Goal: Information Seeking & Learning: Learn about a topic

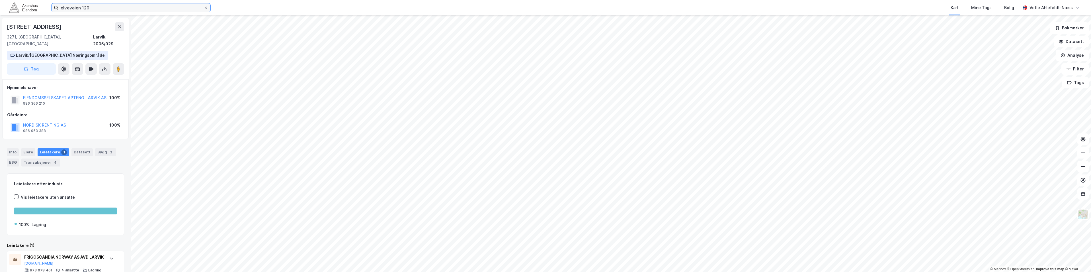
click at [104, 10] on input "elveveien 120" at bounding box center [130, 7] width 145 height 9
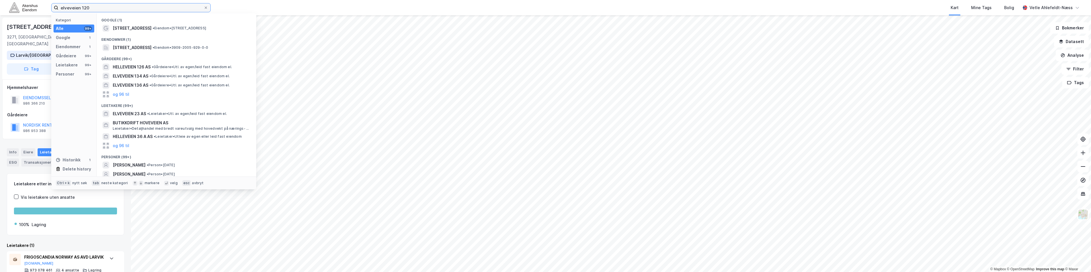
click at [104, 10] on input "elveveien 120" at bounding box center [130, 7] width 145 height 9
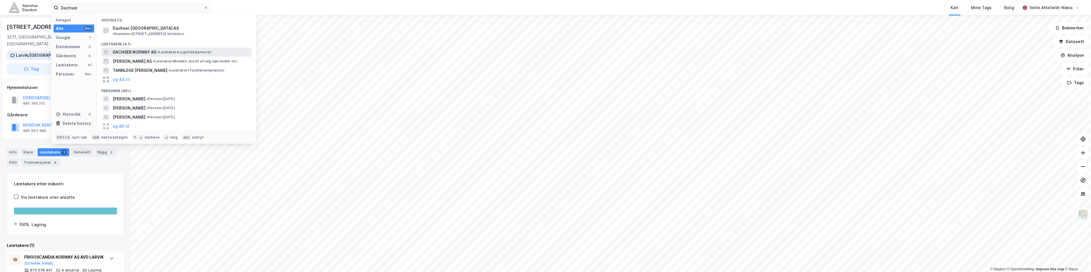
click at [216, 49] on div "DACHSER NORWAY AS • Leietaker • Logistikktjenester" at bounding box center [182, 52] width 138 height 7
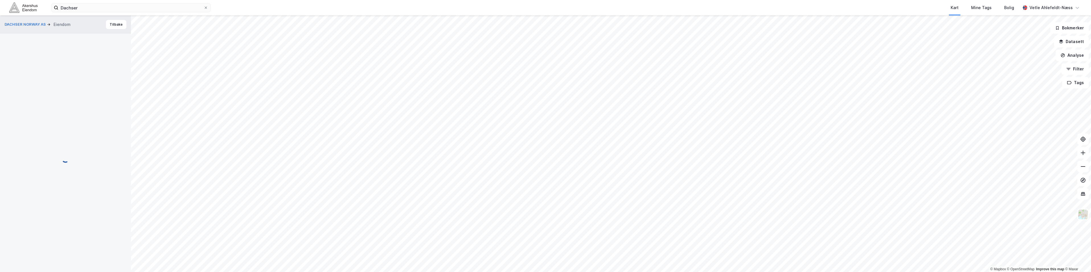
scroll to position [14, 0]
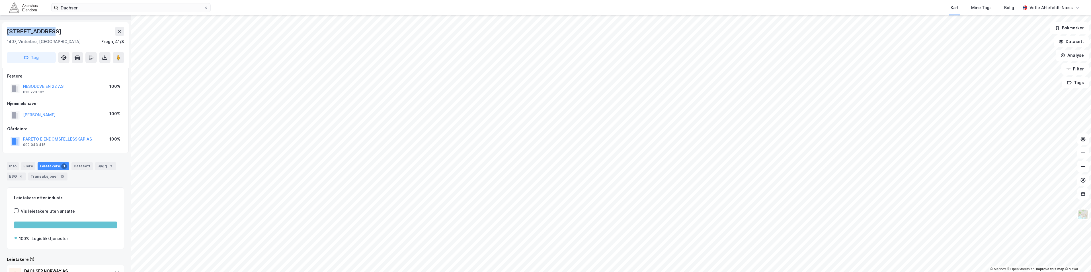
drag, startPoint x: 52, startPoint y: 29, endPoint x: 5, endPoint y: 25, distance: 47.2
click at [5, 25] on div "[STREET_ADDRESS], [GEOGRAPHIC_DATA], [STREET_ADDRESS]" at bounding box center [65, 45] width 126 height 46
copy div "[STREET_ADDRESS]"
click at [123, 6] on input "Dachser" at bounding box center [130, 7] width 145 height 9
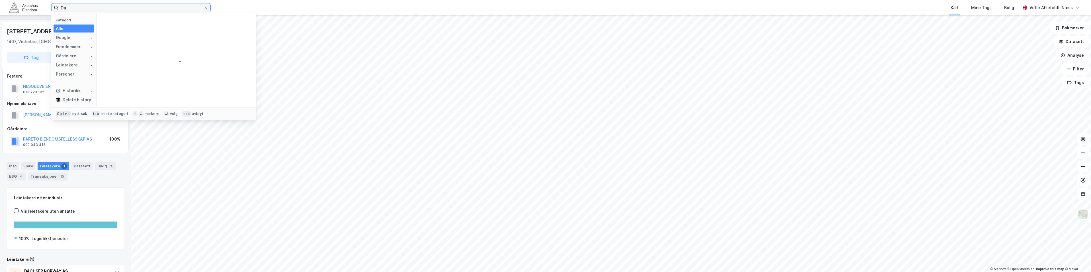
type input "D"
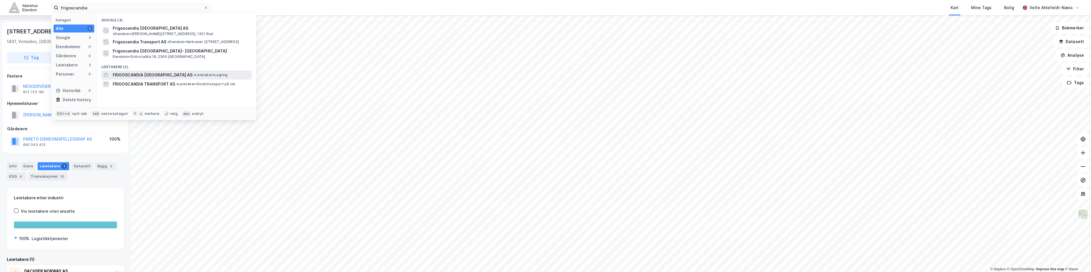
click at [216, 71] on div "FRIGOSCANDIA [GEOGRAPHIC_DATA] AS • Leietaker • [GEOGRAPHIC_DATA]" at bounding box center [182, 74] width 138 height 7
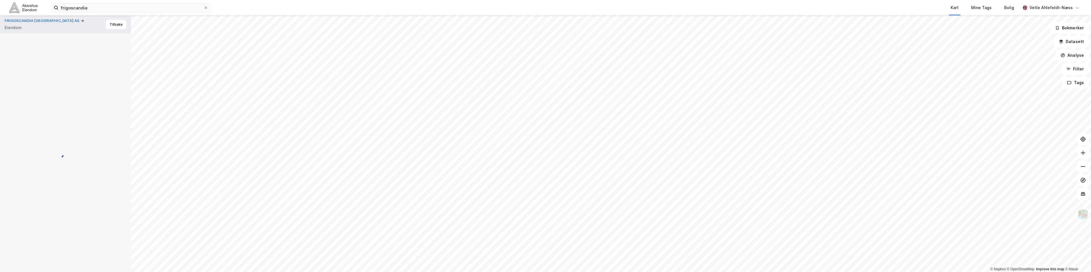
scroll to position [14, 0]
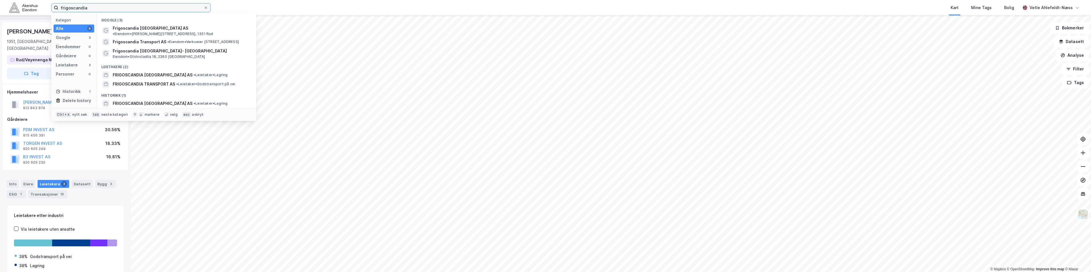
click at [161, 5] on input "frigoscandia" at bounding box center [130, 7] width 145 height 9
paste input "Ringdalskogen 101"
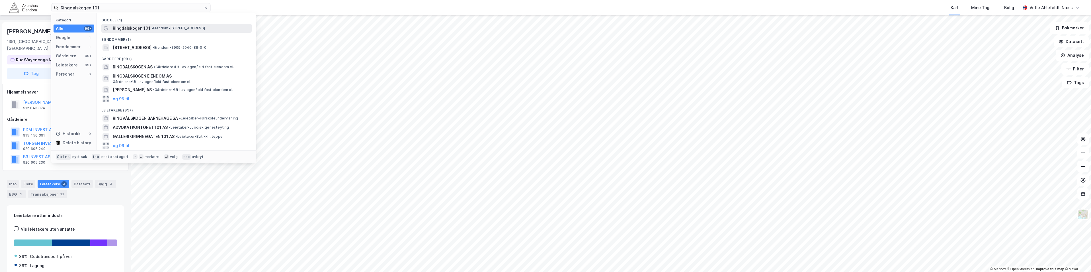
click at [167, 25] on div "Ringdalskogen 101 • Eiendom • [STREET_ADDRESS]" at bounding box center [182, 28] width 138 height 7
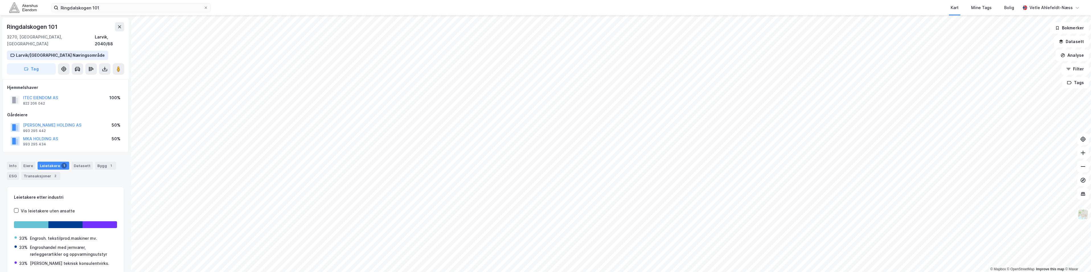
scroll to position [14, 0]
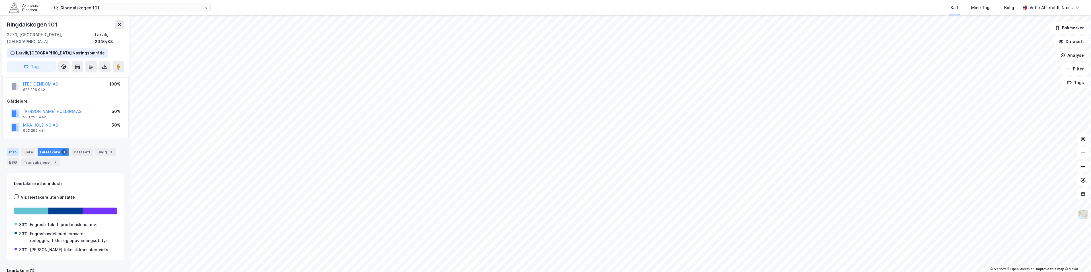
click at [15, 148] on div "Info" at bounding box center [13, 152] width 12 height 8
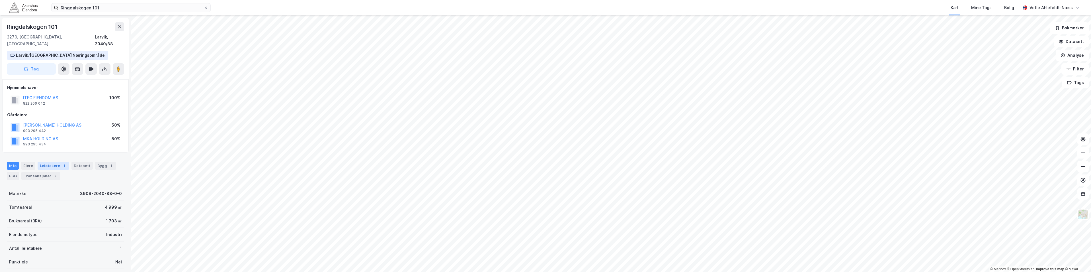
click at [46, 161] on div "Leietakere 1" at bounding box center [54, 165] width 32 height 8
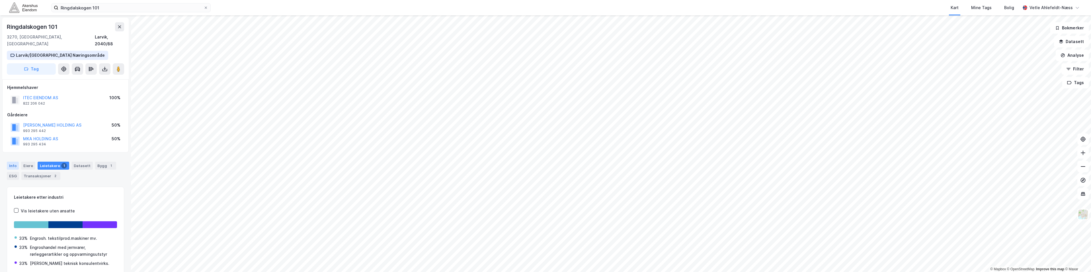
click at [14, 161] on div "Info" at bounding box center [13, 165] width 12 height 8
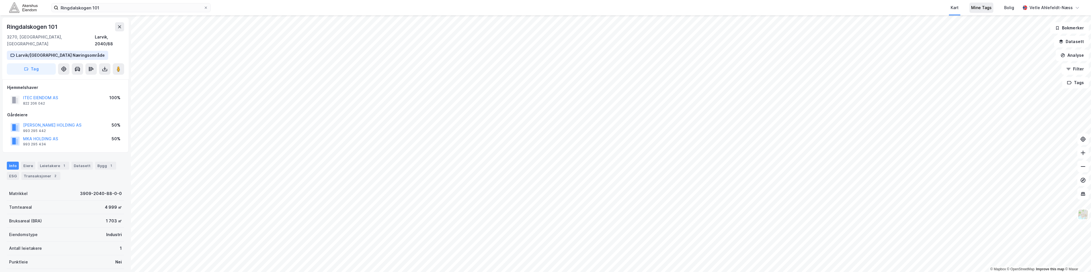
click at [982, 11] on div "Mine Tags" at bounding box center [981, 8] width 24 height 10
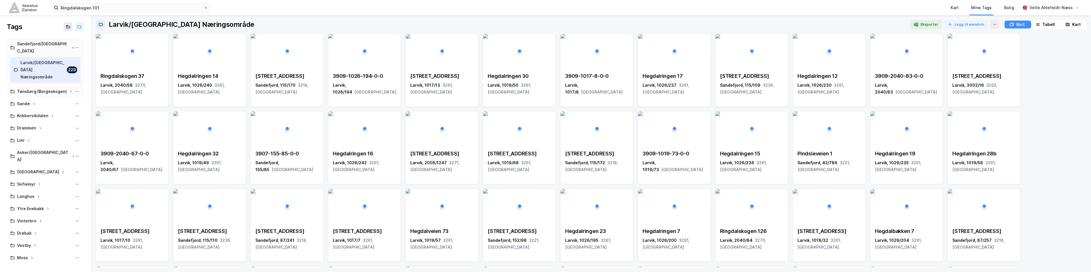
click at [55, 88] on div "Tønsberg (Borgeskogen)" at bounding box center [42, 91] width 50 height 7
click at [59, 100] on div "Borgeskogen Næringspark" at bounding box center [42, 107] width 45 height 14
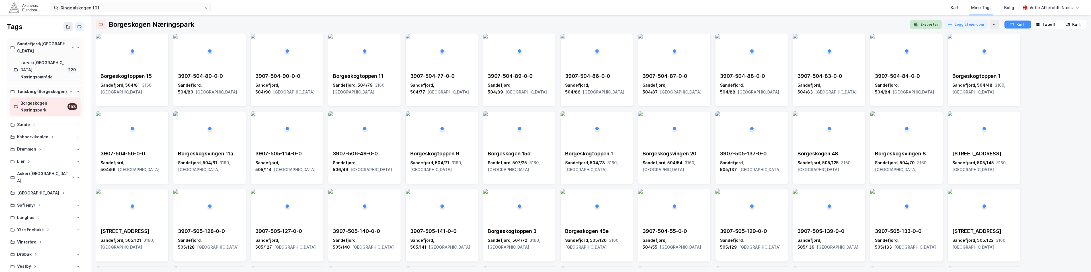
click at [925, 22] on button "Eksporter" at bounding box center [926, 24] width 32 height 9
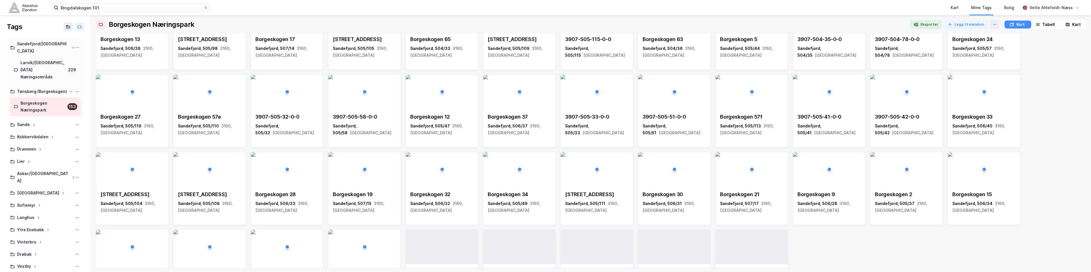
scroll to position [459, 0]
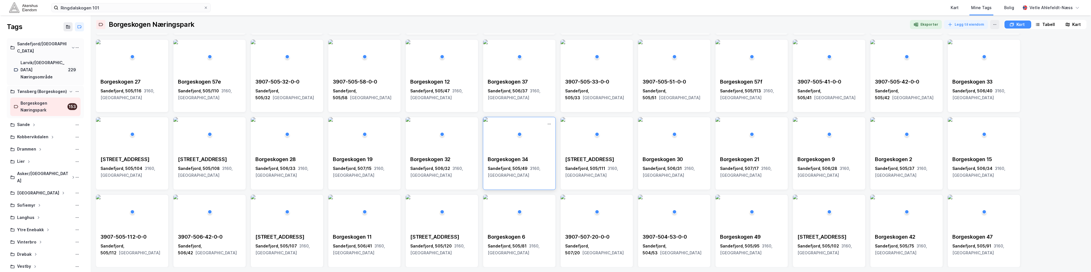
click at [516, 161] on div "Borgeskogen 34" at bounding box center [519, 159] width 63 height 7
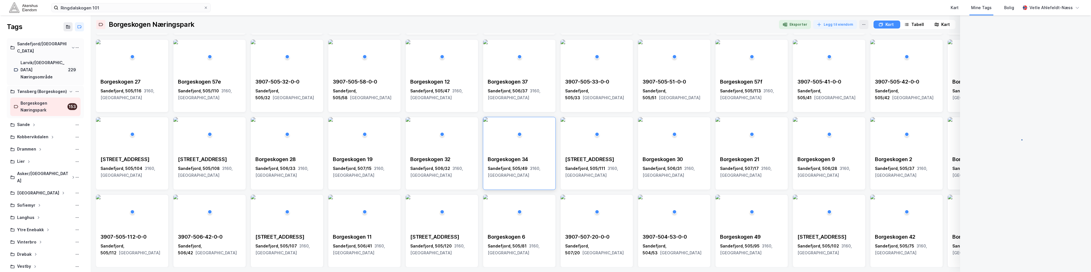
scroll to position [2, 0]
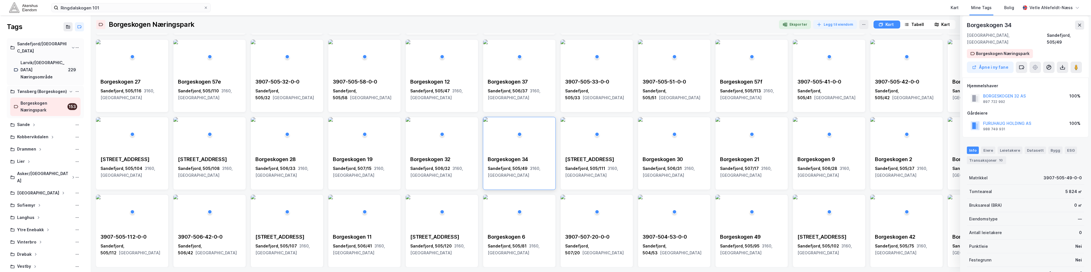
click at [982, 26] on div "Borgeskogen 34" at bounding box center [990, 24] width 46 height 9
click at [1080, 20] on button at bounding box center [1079, 24] width 9 height 9
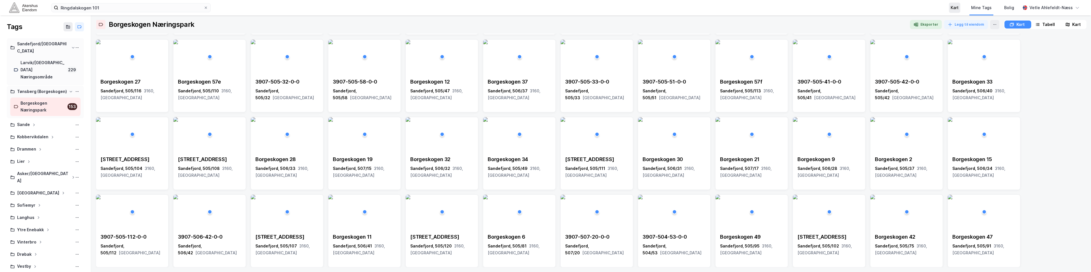
click at [959, 9] on div "Kart" at bounding box center [955, 7] width 8 height 7
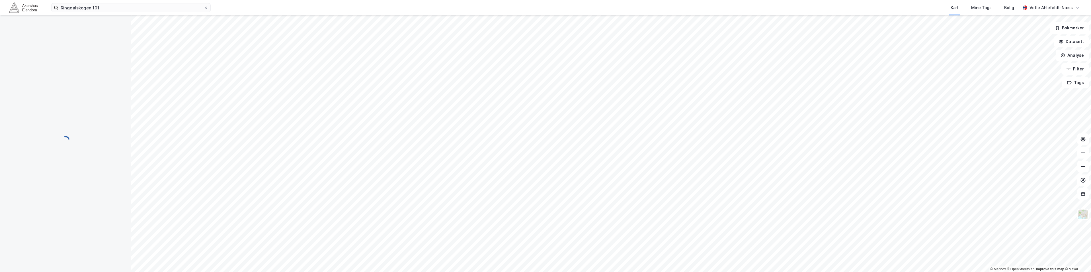
scroll to position [2, 0]
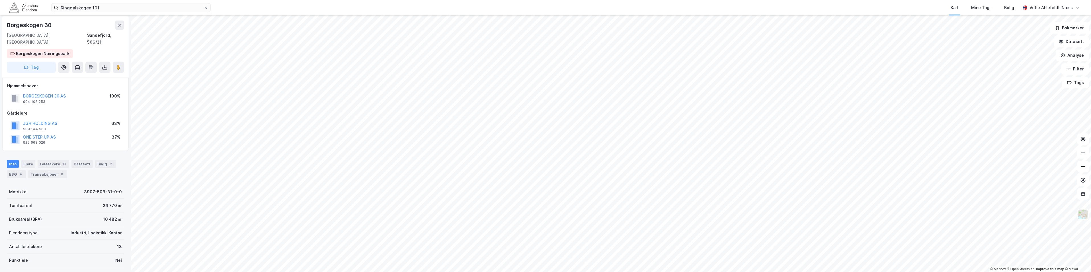
scroll to position [2, 0]
drag, startPoint x: 46, startPoint y: 25, endPoint x: -1, endPoint y: 25, distance: 47.3
click at [0, 25] on html "Ringdalskogen 101 Kart Mine Tags [PERSON_NAME] Ahlefeldt-Næss © Mapbox © OpenSt…" at bounding box center [545, 136] width 1091 height 272
copy div "© Mapbox © OpenStreetMap Improve this map © [PERSON_NAME][STREET_ADDRESS]"
click at [107, 8] on input "Ringdalskogen 101" at bounding box center [130, 7] width 145 height 9
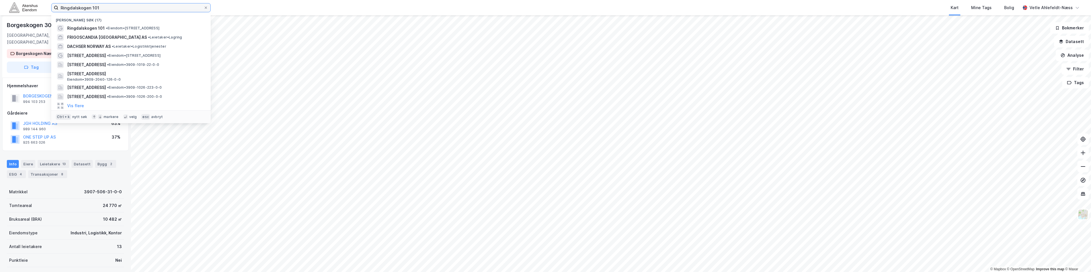
click at [106, 7] on input "Ringdalskogen 101" at bounding box center [130, 7] width 145 height 9
click at [107, 8] on input "Ringdalskogen 101" at bounding box center [130, 7] width 145 height 9
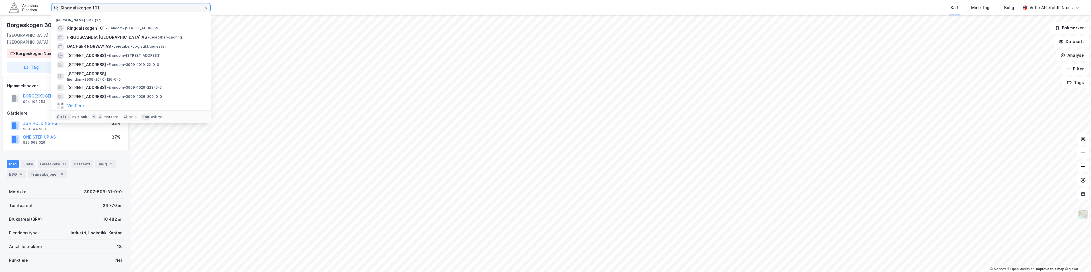
paste input "© Mapbox © OpenStreetMap Improve this map © [PERSON_NAME][STREET_ADDRESS]"
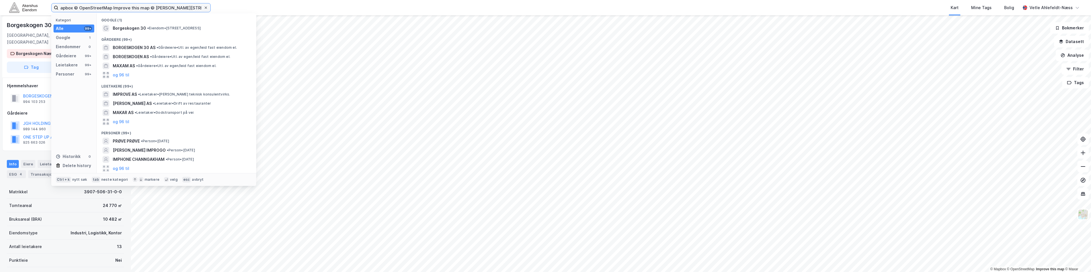
type input "© Mapbox © OpenStreetMap Improve this map © [PERSON_NAME][STREET_ADDRESS]"
click at [205, 7] on icon at bounding box center [206, 8] width 2 height 2
click at [204, 7] on input "© Mapbox © OpenStreetMap Improve this map © [PERSON_NAME][STREET_ADDRESS]" at bounding box center [130, 7] width 145 height 9
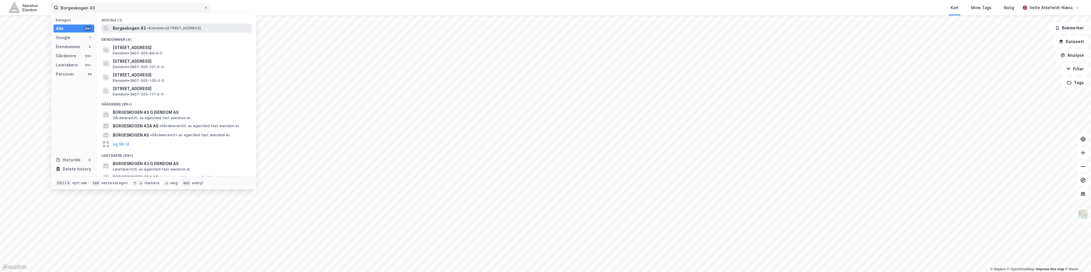
click at [220, 30] on div "Borgeskogen 43 • Eiendom • [STREET_ADDRESS]" at bounding box center [182, 28] width 138 height 7
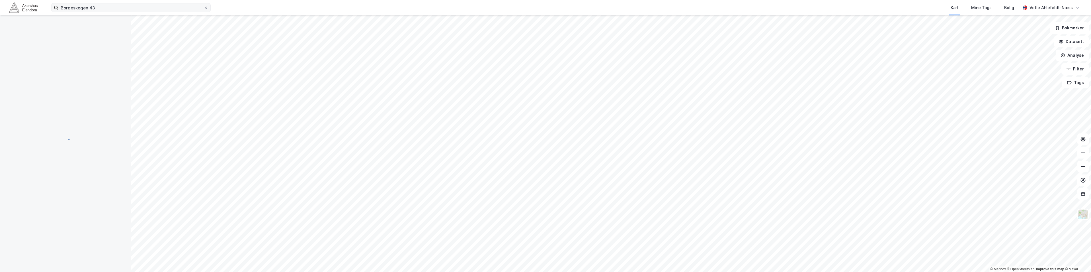
scroll to position [2, 0]
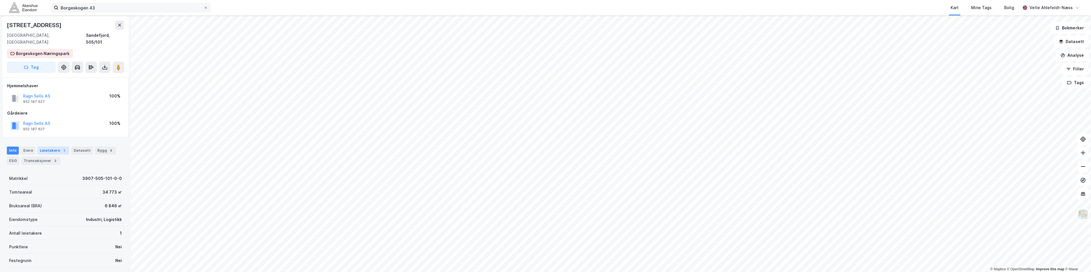
click at [48, 147] on div "Leietakere 1" at bounding box center [54, 150] width 32 height 8
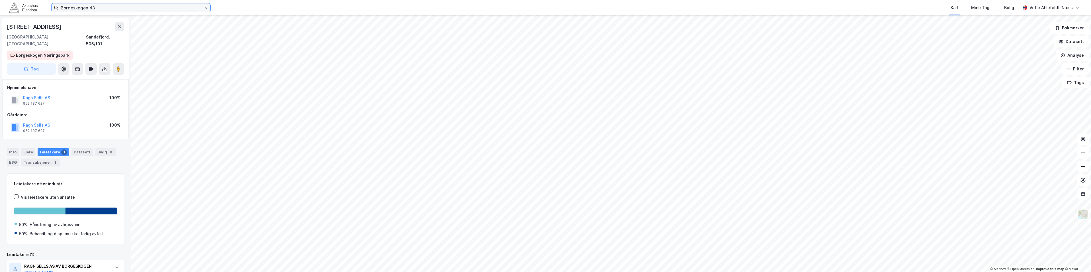
click at [134, 10] on input "Borgeskogen 43" at bounding box center [130, 7] width 145 height 9
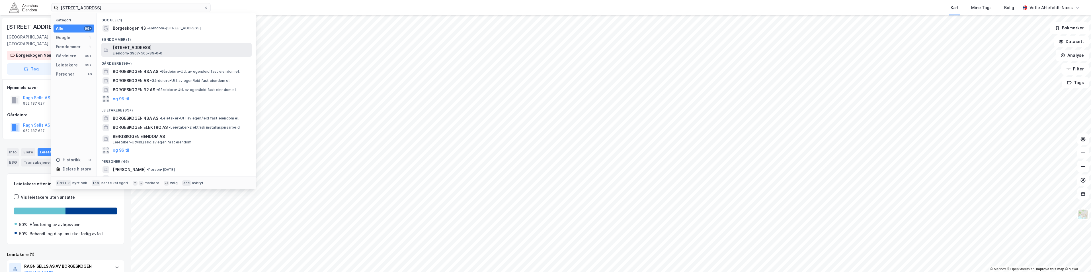
click at [170, 48] on span "[STREET_ADDRESS]" at bounding box center [181, 47] width 137 height 7
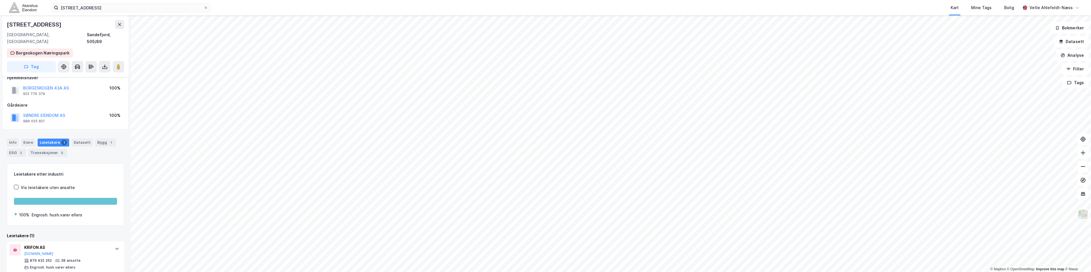
scroll to position [10, 0]
click at [12, 138] on div "Info" at bounding box center [13, 142] width 12 height 8
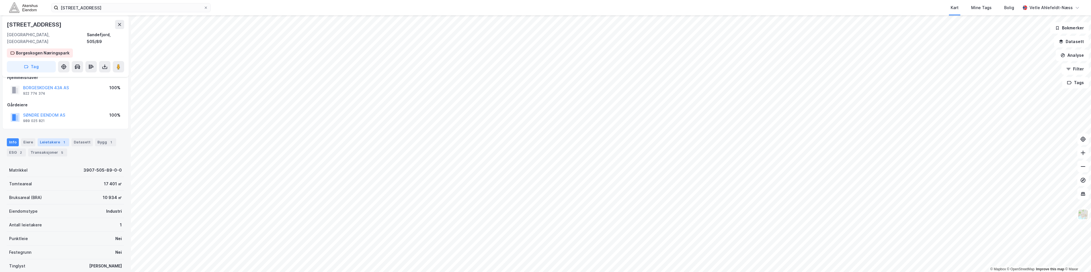
click at [46, 138] on div "Leietakere 1" at bounding box center [54, 142] width 32 height 8
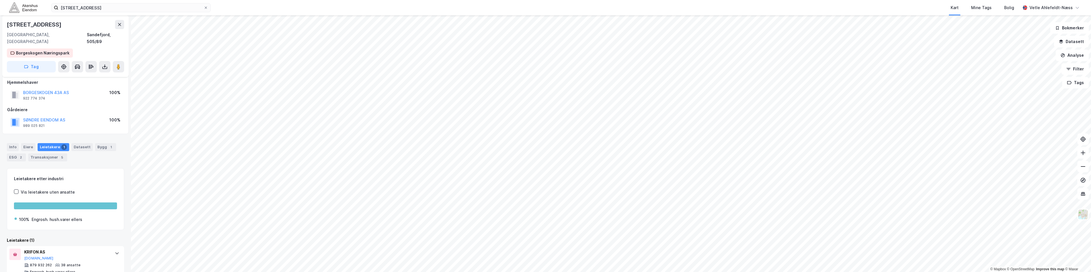
scroll to position [10, 0]
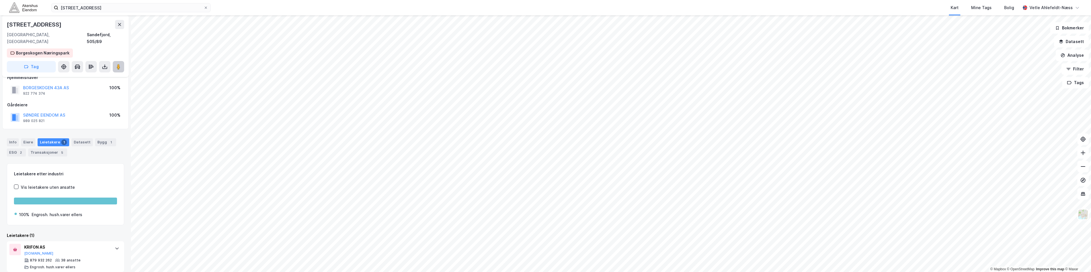
click at [117, 64] on image at bounding box center [118, 67] width 3 height 6
click at [110, 7] on input "[STREET_ADDRESS]" at bounding box center [130, 7] width 145 height 9
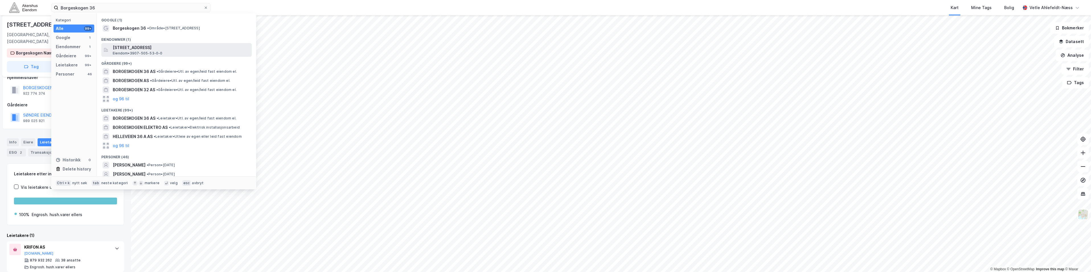
click at [192, 52] on div "[STREET_ADDRESS], SANDEFJORD Eiendom • 3907-505-53-0-0" at bounding box center [182, 49] width 138 height 11
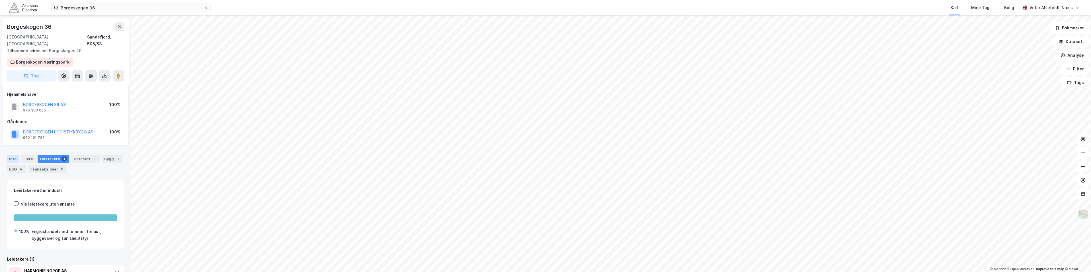
click at [16, 155] on div "Info" at bounding box center [13, 159] width 12 height 8
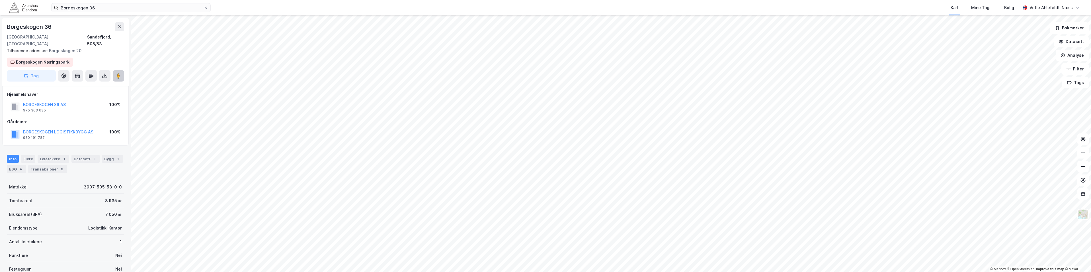
click at [116, 73] on icon at bounding box center [119, 76] width 6 height 6
click at [114, 9] on input "Borgeskogen 36" at bounding box center [130, 7] width 145 height 9
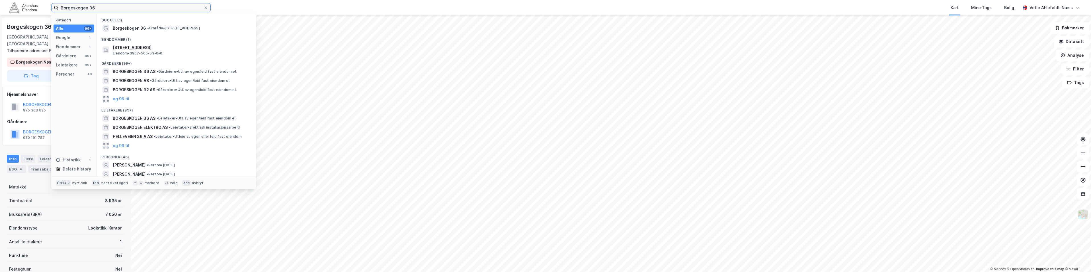
click at [114, 9] on input "Borgeskogen 36" at bounding box center [130, 7] width 145 height 9
paste input "svingen 15"
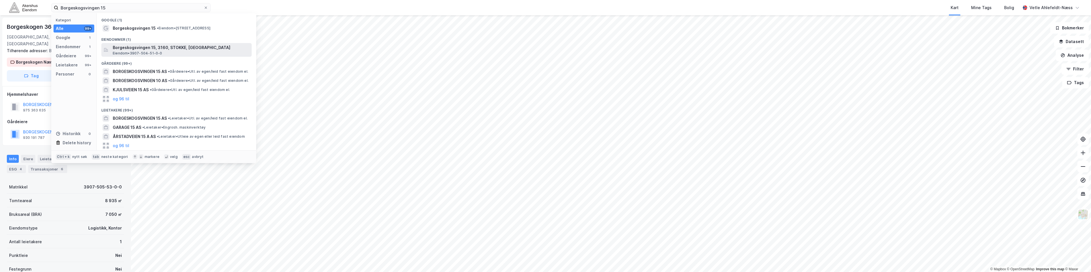
click at [197, 55] on div "Borgeskogsvingen 15, 3160, STOKKE, SANDEFJORD Eiendom • 3907-504-51-0-0" at bounding box center [182, 49] width 138 height 11
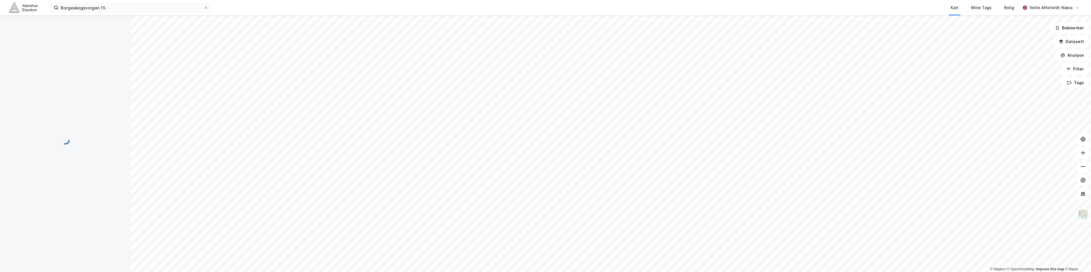
scroll to position [0, 0]
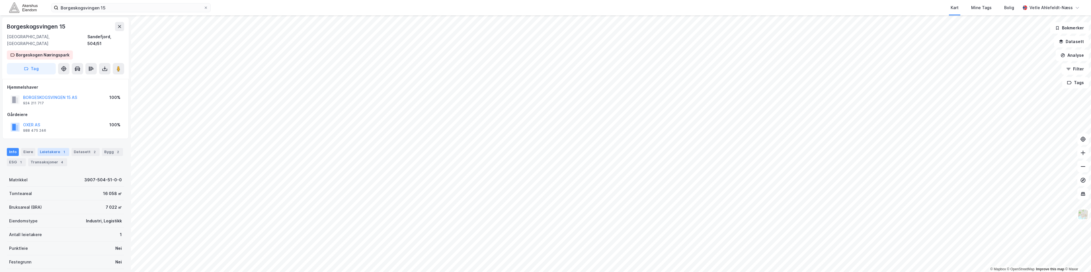
click at [57, 148] on div "Leietakere 1" at bounding box center [54, 152] width 32 height 8
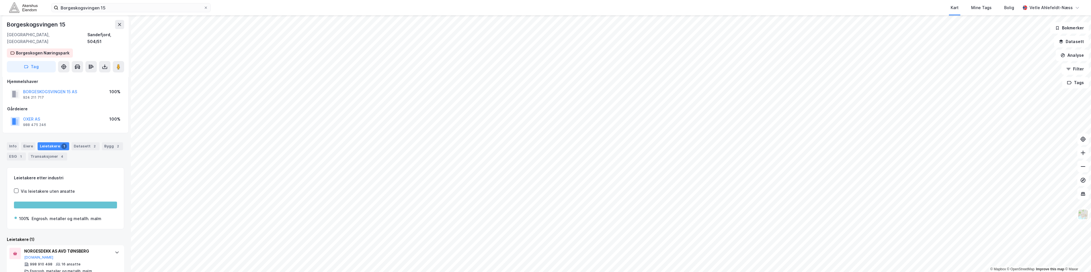
scroll to position [10, 0]
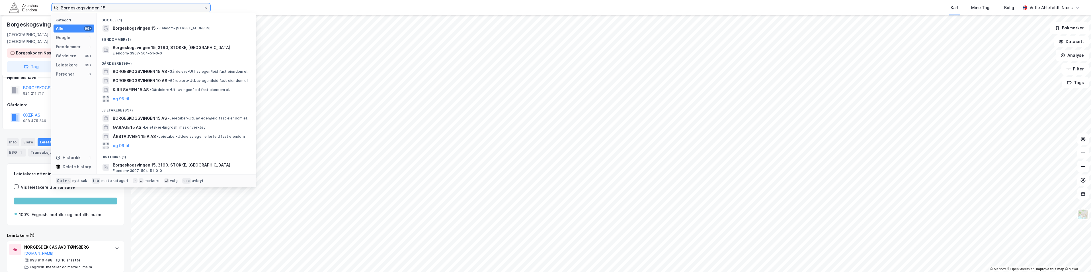
click at [175, 9] on input "Borgeskogsvingen 15" at bounding box center [130, 7] width 145 height 9
click at [112, 9] on input "Borgeskogsvingen 15" at bounding box center [130, 7] width 145 height 9
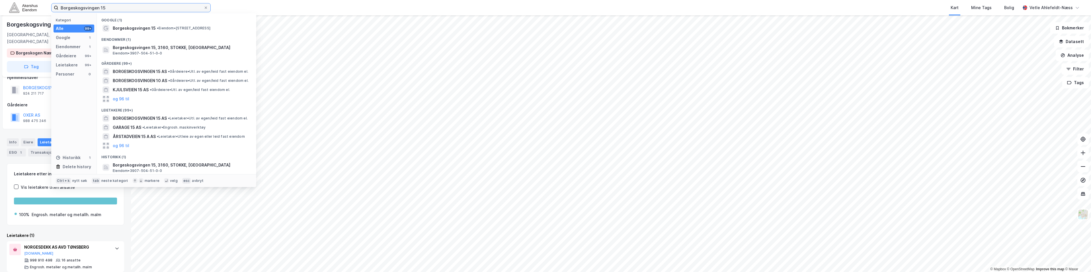
click at [112, 9] on input "Borgeskogsvingen 15" at bounding box center [130, 7] width 145 height 9
click at [113, 8] on input "Borgeskogsvingen 15" at bounding box center [130, 7] width 145 height 9
paste input "en 42"
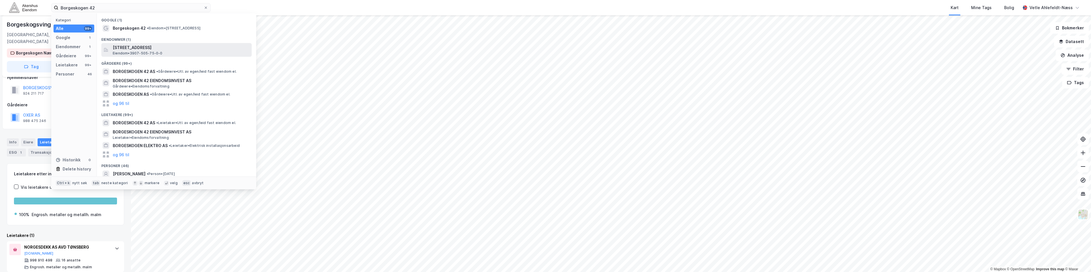
click at [200, 48] on span "[STREET_ADDRESS]" at bounding box center [181, 47] width 137 height 7
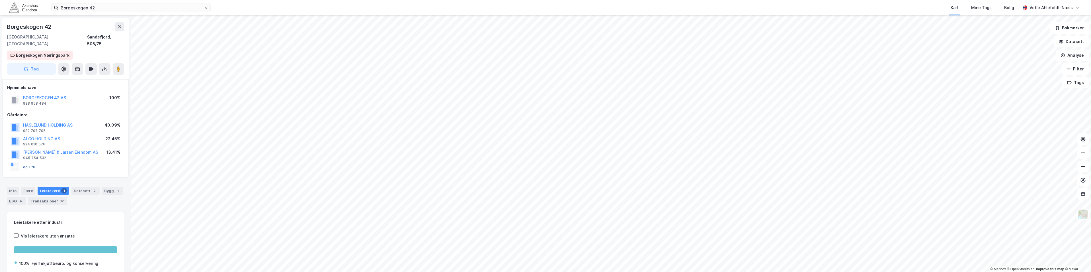
click at [0, 0] on button "og 1 til" at bounding box center [0, 0] width 0 height 0
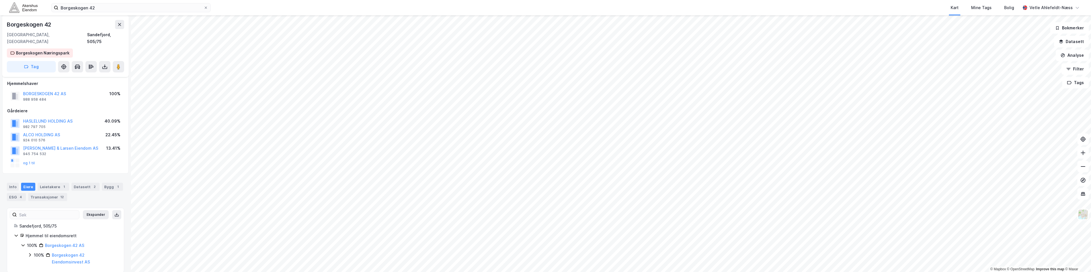
scroll to position [5, 0]
click at [26, 247] on div "100% Borgeskogen 42 AS 100% Borgeskogen 42 Eiendomsinvest AS" at bounding box center [69, 252] width 96 height 23
click at [28, 252] on icon at bounding box center [30, 254] width 5 height 5
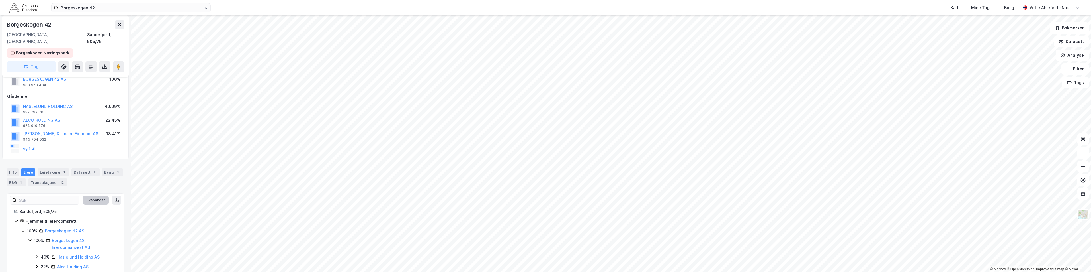
scroll to position [0, 0]
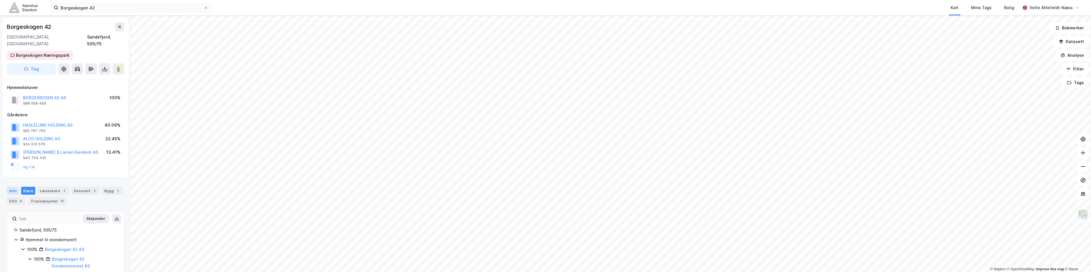
click at [17, 186] on div "Info" at bounding box center [13, 190] width 12 height 8
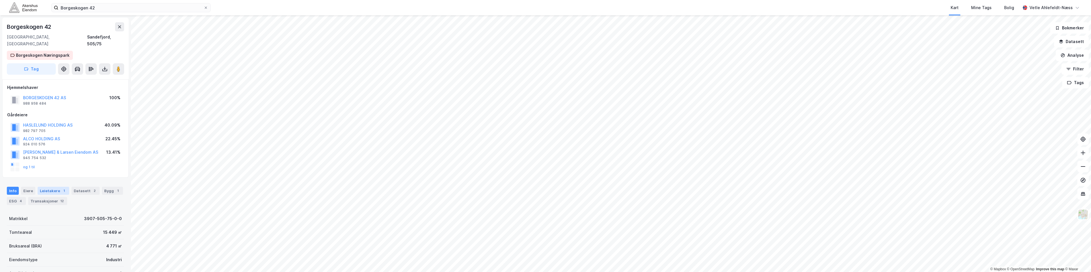
click at [64, 188] on div "1" at bounding box center [64, 191] width 6 height 6
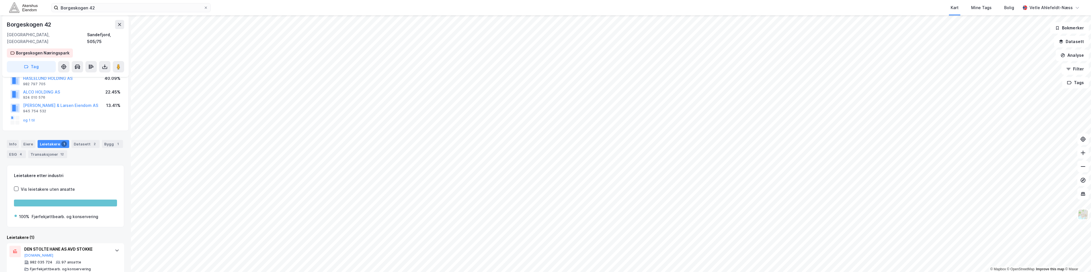
scroll to position [49, 0]
click at [118, 64] on image at bounding box center [118, 67] width 3 height 6
click at [13, 138] on div "Info" at bounding box center [13, 142] width 12 height 8
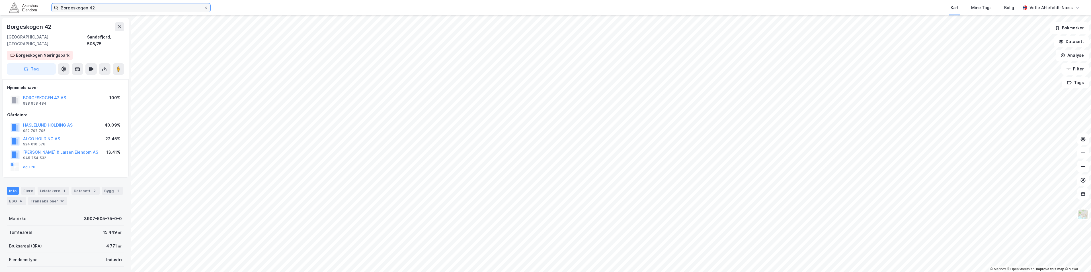
click at [100, 9] on input "Borgeskogen 42" at bounding box center [130, 7] width 145 height 9
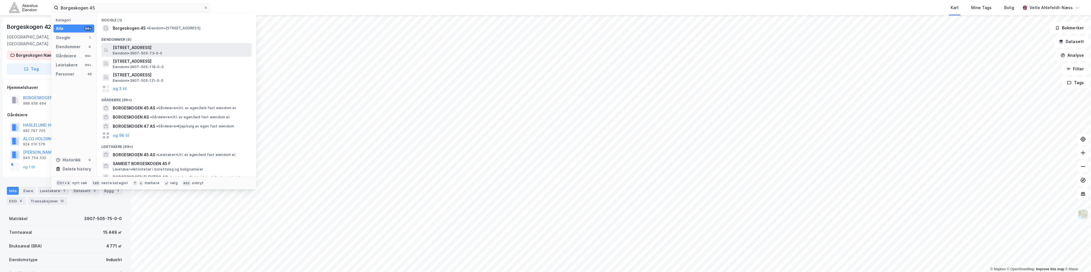
click at [186, 51] on div "[STREET_ADDRESS], SANDEFJORD Eiendom • 3907-505-73-0-0" at bounding box center [182, 49] width 138 height 11
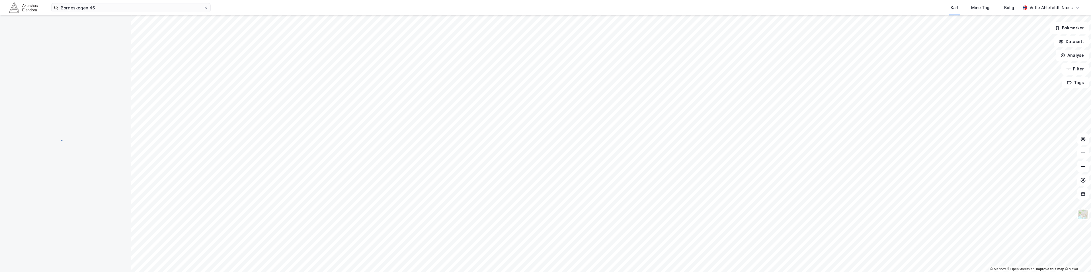
scroll to position [1, 0]
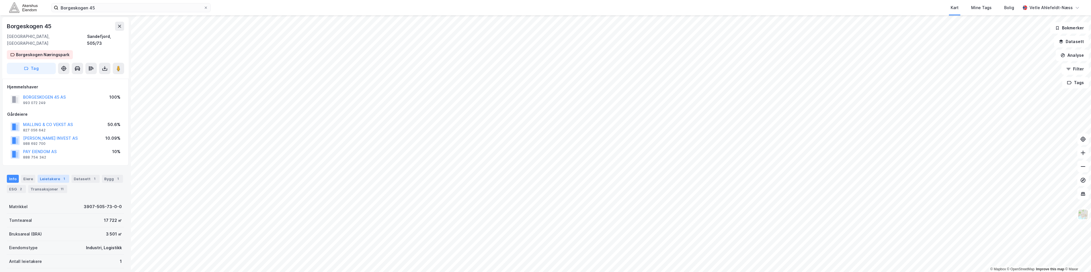
click at [58, 175] on div "Leietakere 1" at bounding box center [54, 179] width 32 height 8
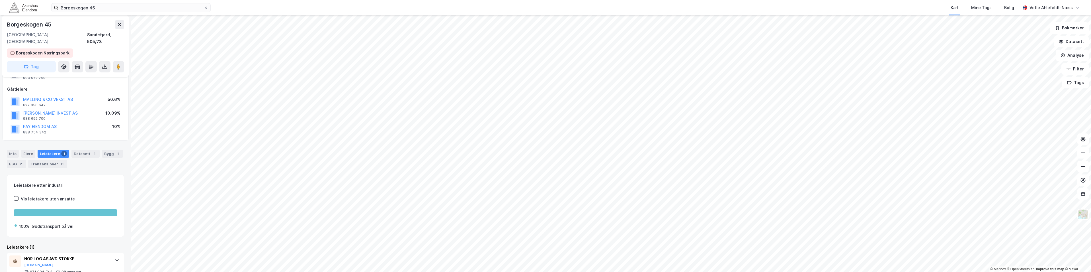
scroll to position [37, 0]
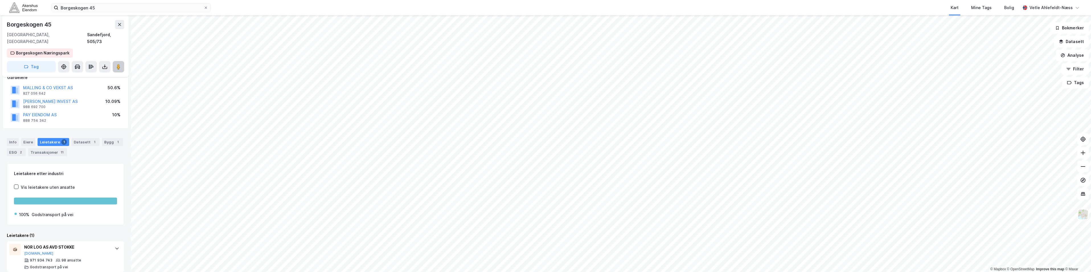
click at [119, 64] on image at bounding box center [118, 67] width 3 height 6
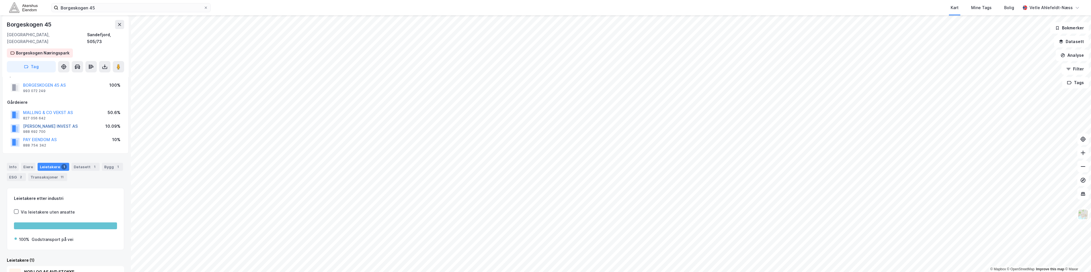
scroll to position [0, 0]
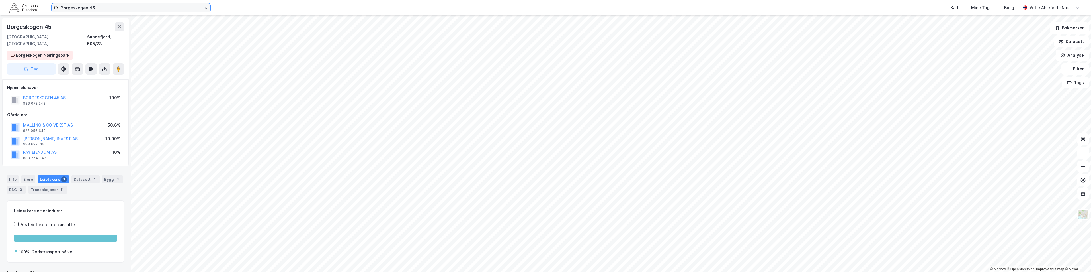
click at [101, 7] on input "Borgeskogen 45" at bounding box center [130, 7] width 145 height 9
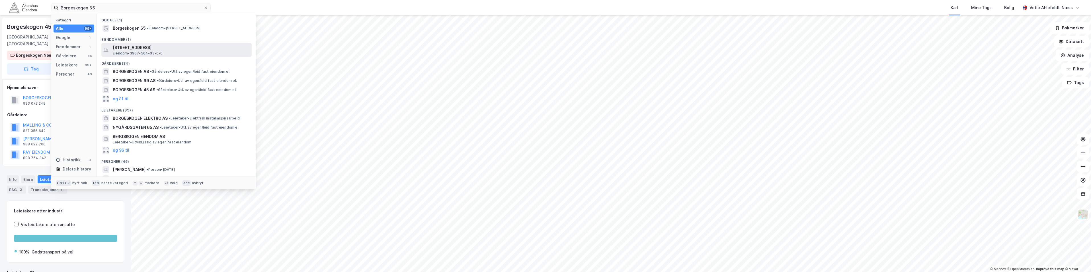
click at [194, 52] on div "[STREET_ADDRESS], SANDEFJORD Eiendom • 3907-504-33-0-0" at bounding box center [182, 49] width 138 height 11
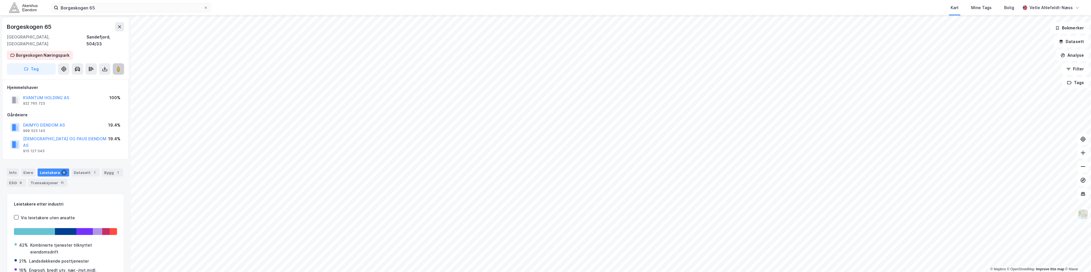
click at [118, 66] on image at bounding box center [118, 69] width 3 height 6
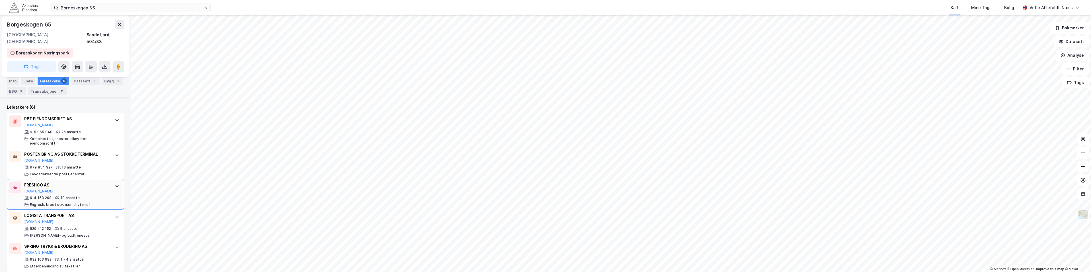
scroll to position [199, 0]
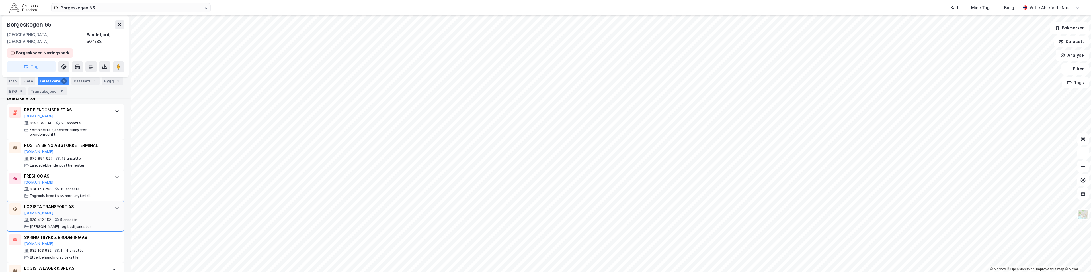
click at [100, 203] on div "LOGISTA TRANSPORT AS [DOMAIN_NAME] 829 412 152 5 ansatte [PERSON_NAME]- og budt…" at bounding box center [66, 216] width 85 height 26
click at [98, 203] on div "LOGISTA TRANSPORT AS" at bounding box center [66, 206] width 85 height 7
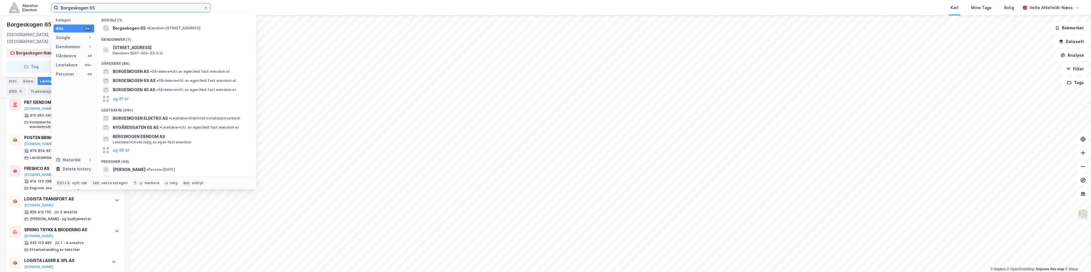
click at [138, 7] on input "Borgeskogen 65" at bounding box center [130, 7] width 145 height 9
click at [186, 46] on span "[STREET_ADDRESS]" at bounding box center [181, 47] width 137 height 7
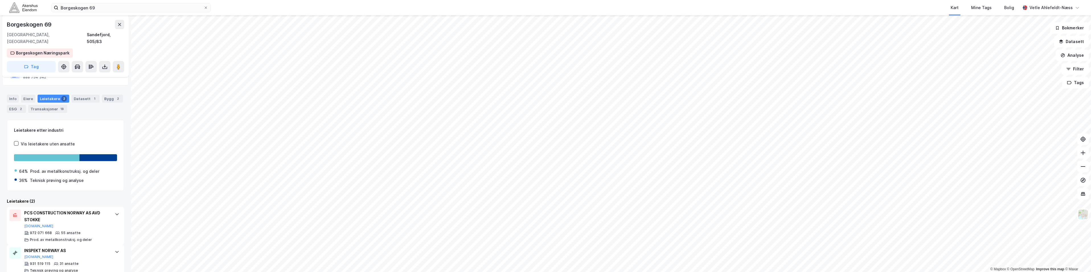
scroll to position [84, 0]
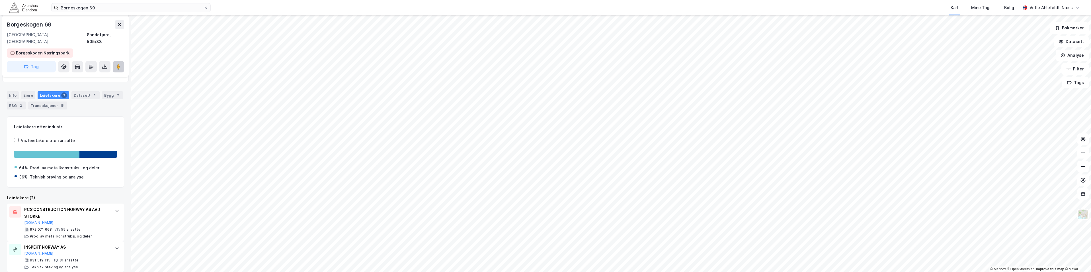
click at [117, 64] on image at bounding box center [118, 67] width 3 height 6
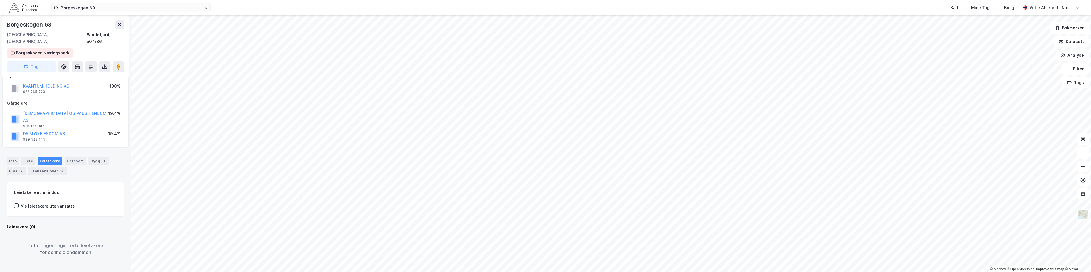
scroll to position [5, 0]
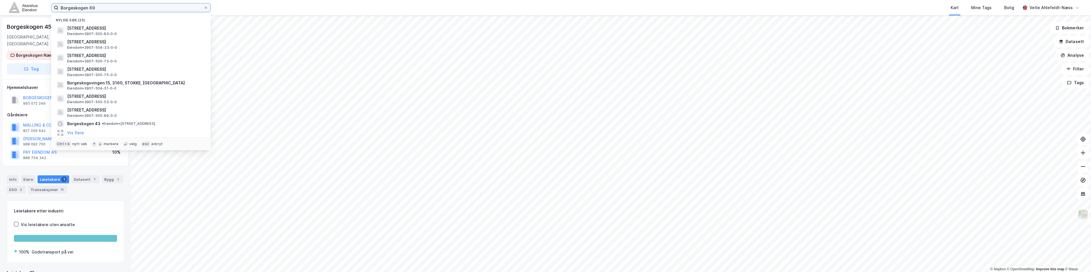
click at [108, 9] on input "Borgeskogen 69" at bounding box center [130, 7] width 145 height 9
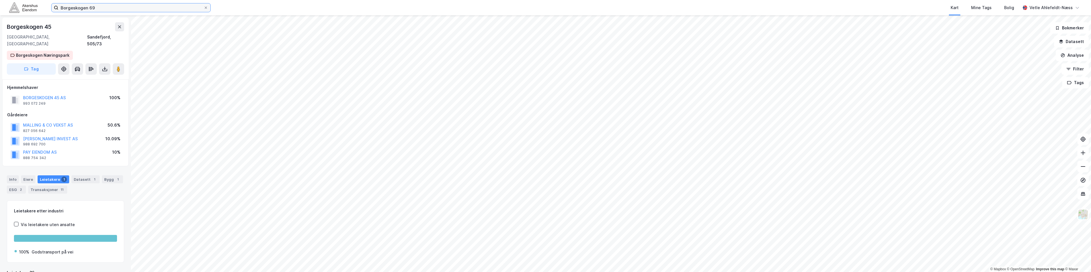
click at [116, 9] on input "Borgeskogen 69" at bounding box center [130, 7] width 145 height 9
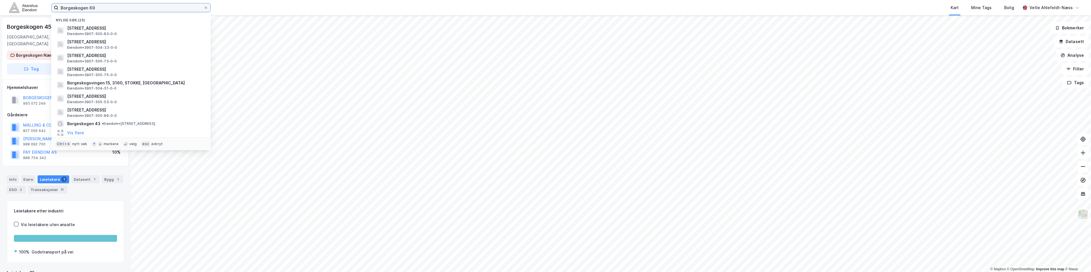
click at [116, 9] on input "Borgeskogen 69" at bounding box center [130, 7] width 145 height 9
paste input "[STREET_ADDRESS]"
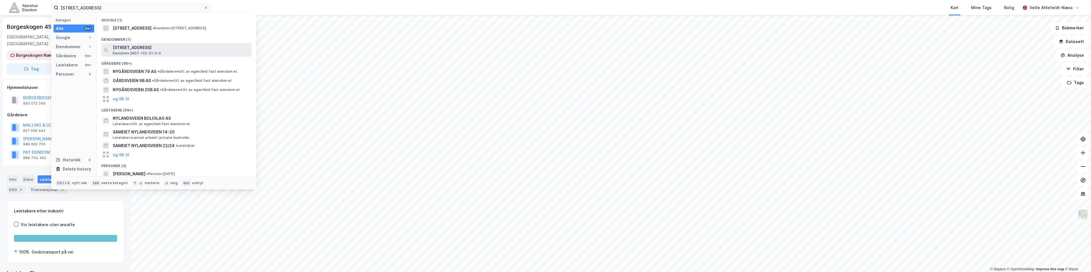
click at [231, 53] on div "[STREET_ADDRESS], [GEOGRAPHIC_DATA] • 3907-152-31-0-0" at bounding box center [182, 49] width 138 height 11
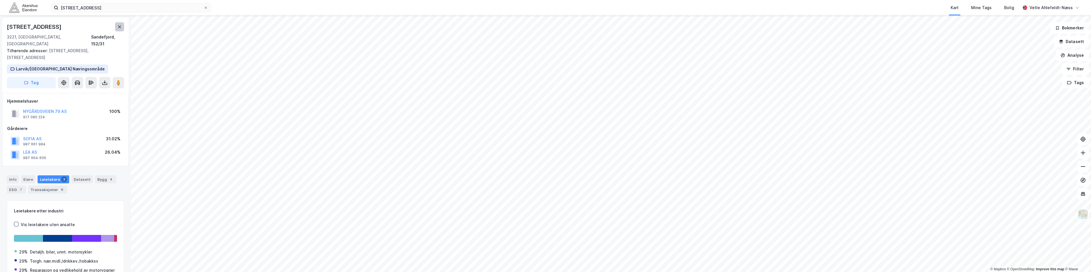
click at [118, 27] on icon at bounding box center [119, 26] width 5 height 5
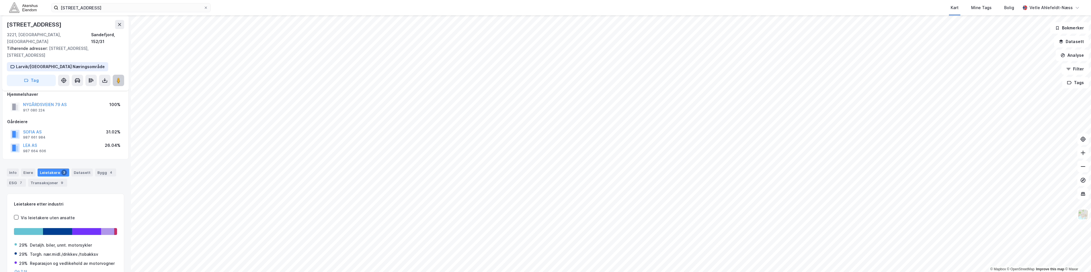
click at [121, 77] on icon at bounding box center [119, 80] width 6 height 6
drag, startPoint x: 80, startPoint y: 26, endPoint x: 1, endPoint y: 29, distance: 78.6
click at [1, 29] on div "[STREET_ADDRESS], [GEOGRAPHIC_DATA], 152/31 Tilhørende adresser: [STREET_ADDRES…" at bounding box center [65, 143] width 131 height 256
drag, startPoint x: 1, startPoint y: 29, endPoint x: 71, endPoint y: 26, distance: 69.8
click at [71, 27] on div "[STREET_ADDRESS]" at bounding box center [65, 24] width 117 height 9
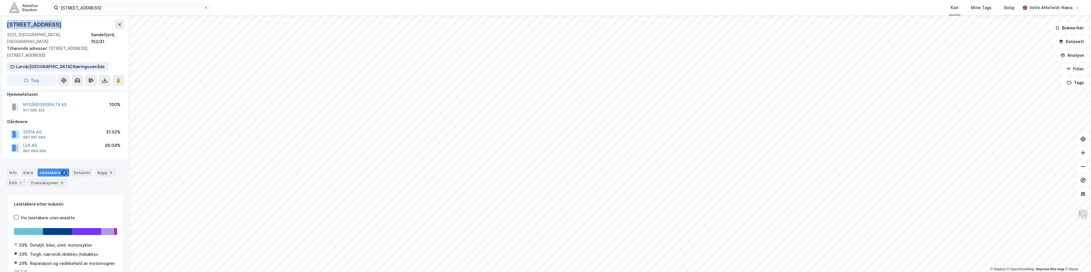
drag, startPoint x: 70, startPoint y: 24, endPoint x: 4, endPoint y: 28, distance: 66.2
click at [4, 28] on div "[STREET_ADDRESS] adresser: [STREET_ADDRESS], [STREET_ADDRESS] Næringsområde Tag" at bounding box center [65, 52] width 126 height 75
drag, startPoint x: 4, startPoint y: 28, endPoint x: 80, endPoint y: 25, distance: 75.5
drag, startPoint x: 80, startPoint y: 25, endPoint x: 46, endPoint y: 23, distance: 33.7
copy div "[STREET_ADDRESS]"
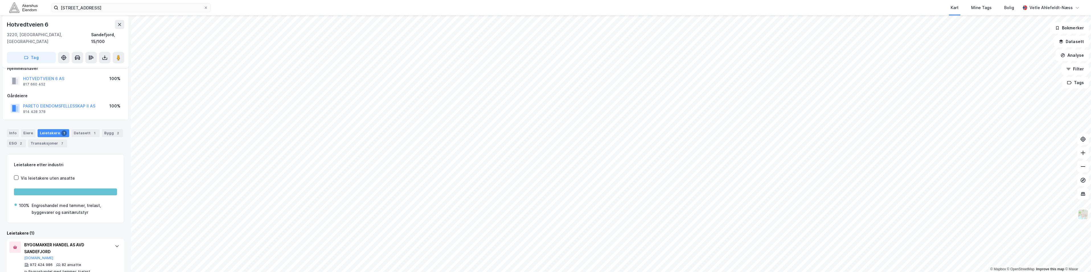
scroll to position [19, 0]
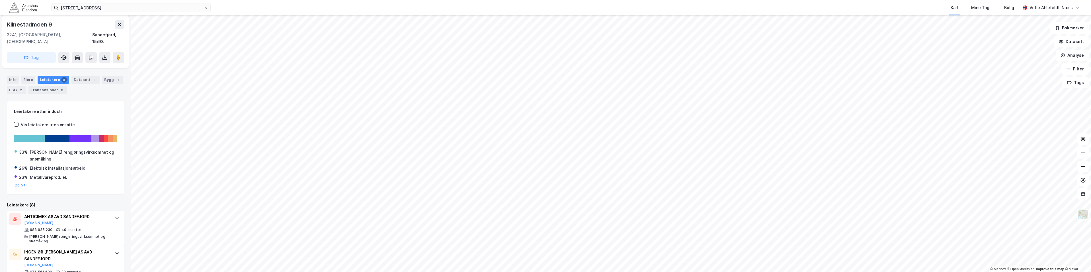
scroll to position [60, 0]
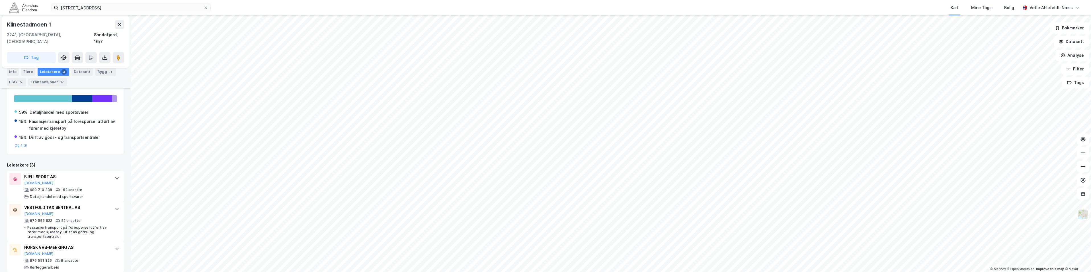
scroll to position [103, 0]
click at [106, 184] on div "FJELLSPORT AS [DOMAIN_NAME] 989 710 338 162 ansatte Detaljhandel med sportsvarer" at bounding box center [65, 185] width 117 height 31
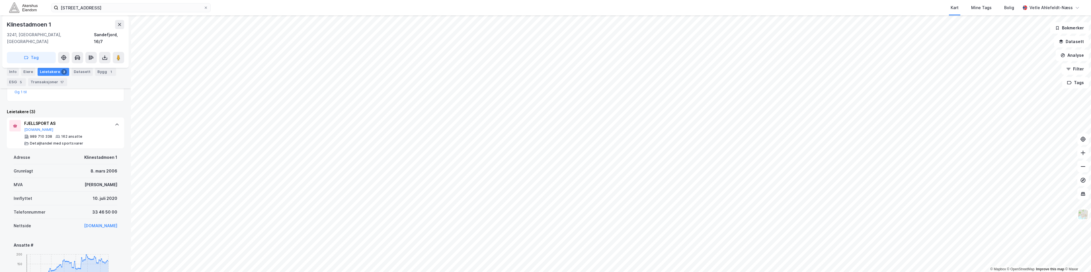
scroll to position [160, 0]
click at [103, 130] on div "989 710 338 162 ansatte Detaljhandel med sportsvarer" at bounding box center [66, 135] width 85 height 11
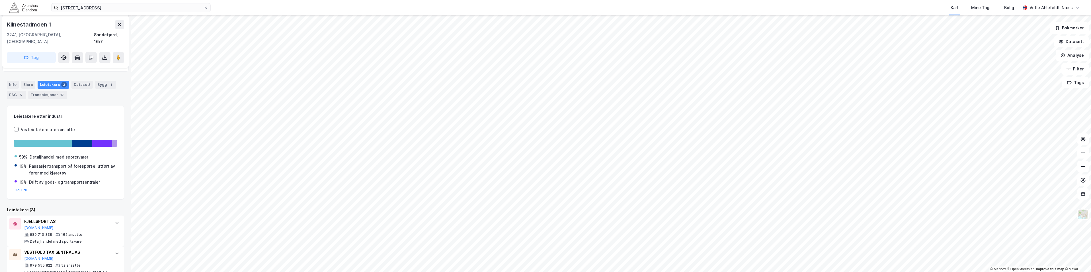
scroll to position [18, 0]
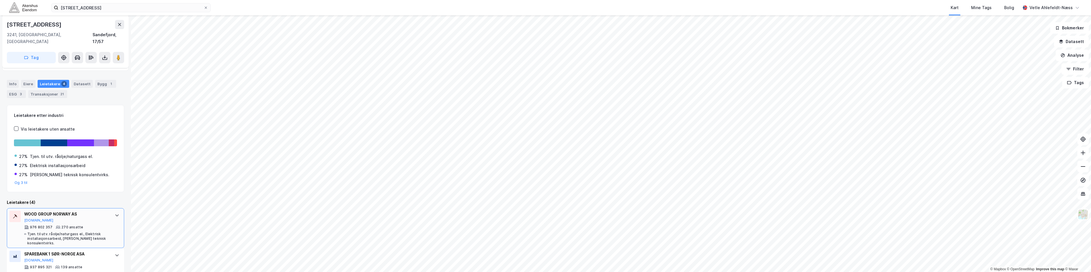
scroll to position [132, 0]
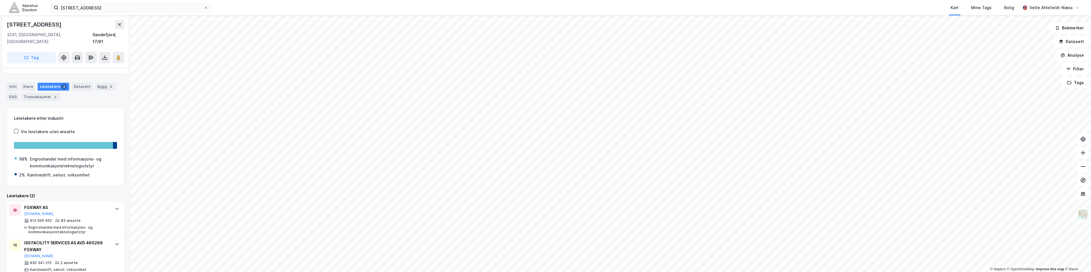
scroll to position [59, 0]
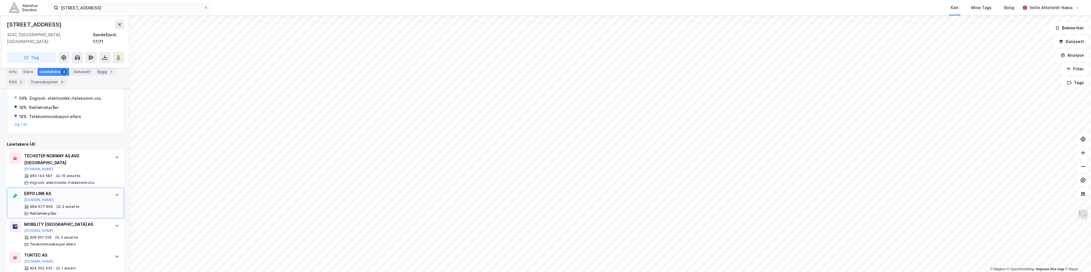
scroll to position [118, 0]
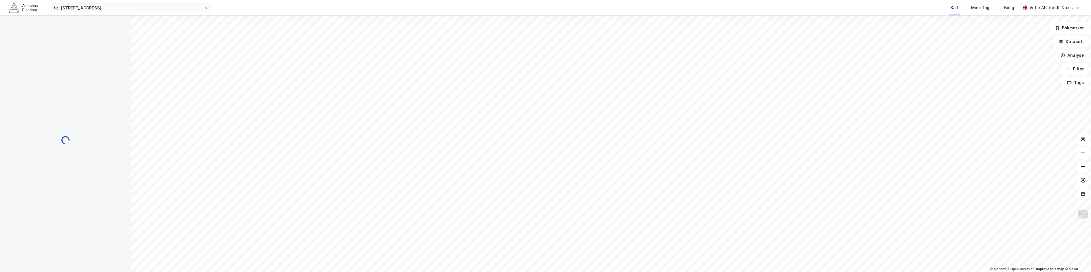
scroll to position [14, 0]
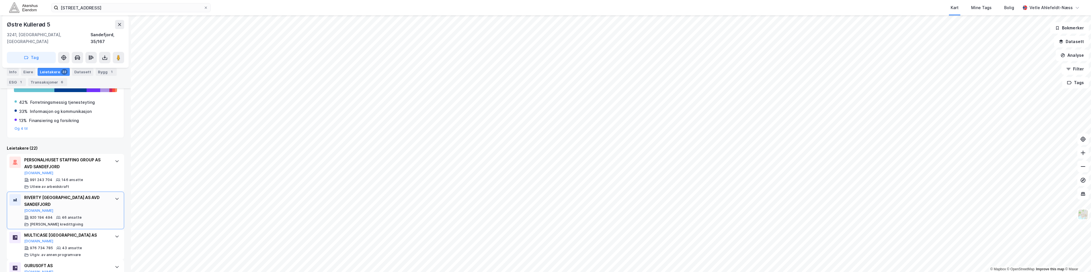
scroll to position [142, 0]
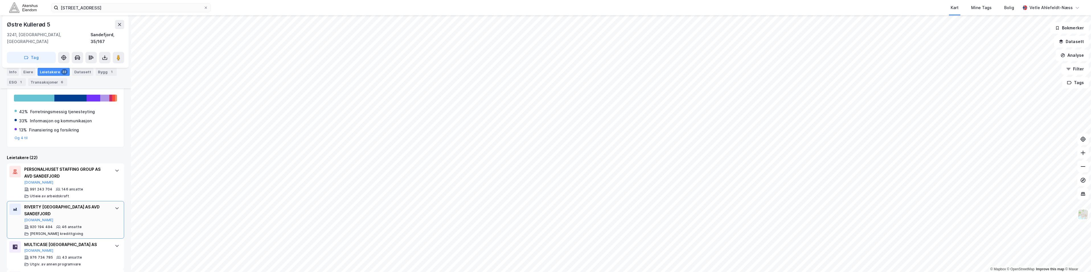
click at [61, 201] on div "RIVERTY [GEOGRAPHIC_DATA] AS AVD SANDEFJORD [DOMAIN_NAME] 920 194 494 46 ansatt…" at bounding box center [65, 220] width 117 height 38
click at [76, 206] on div "RIVERTY [GEOGRAPHIC_DATA] AS AVD SANDEFJORD [DOMAIN_NAME]" at bounding box center [66, 212] width 85 height 19
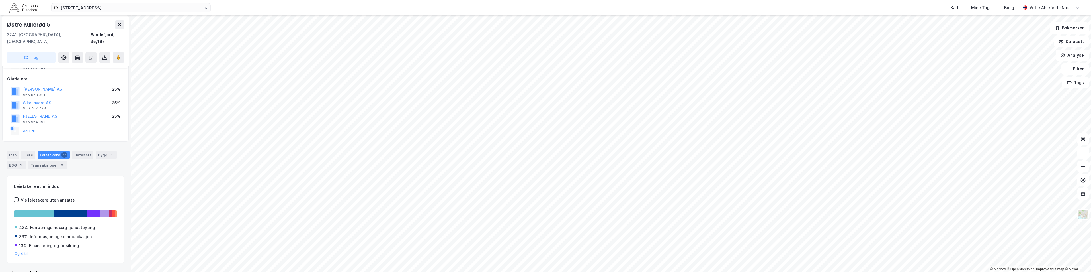
scroll to position [57, 0]
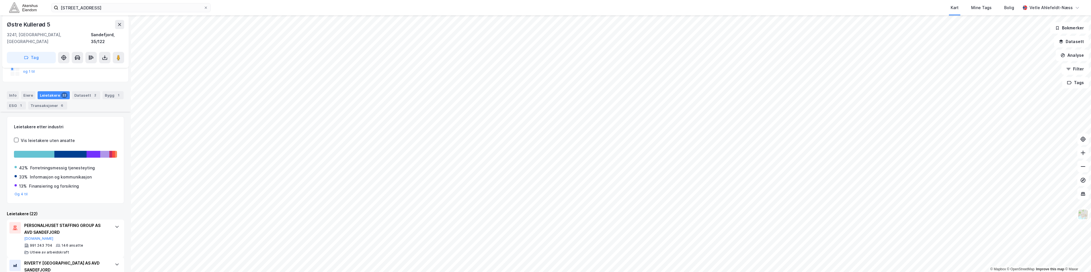
scroll to position [119, 0]
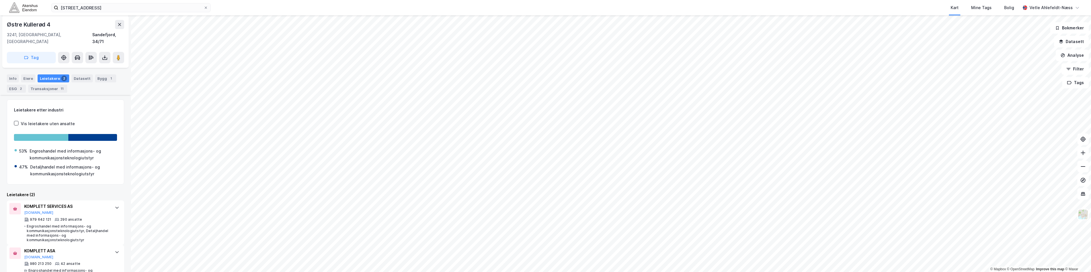
scroll to position [100, 0]
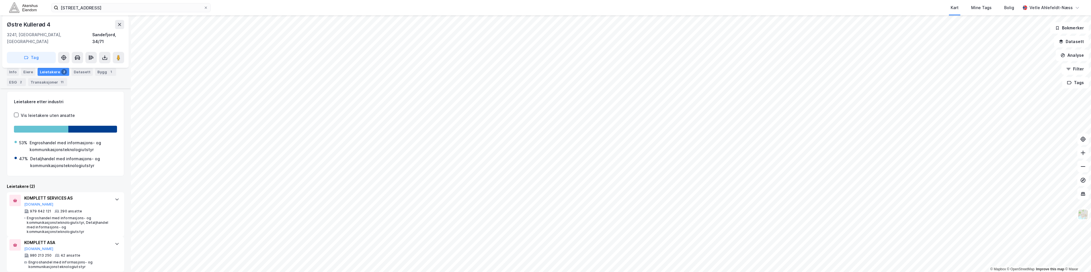
scroll to position [9, 0]
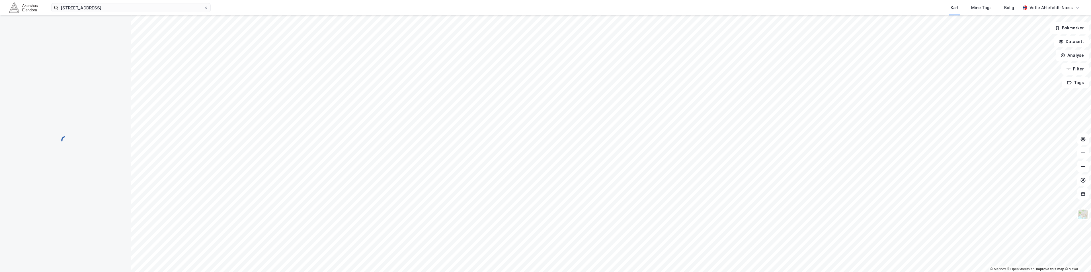
scroll to position [9, 0]
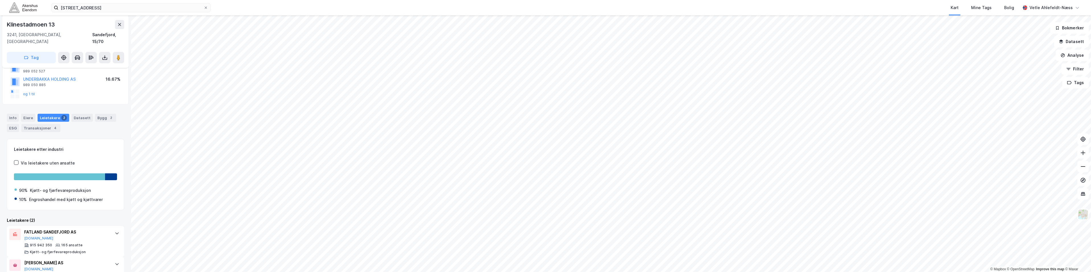
scroll to position [79, 0]
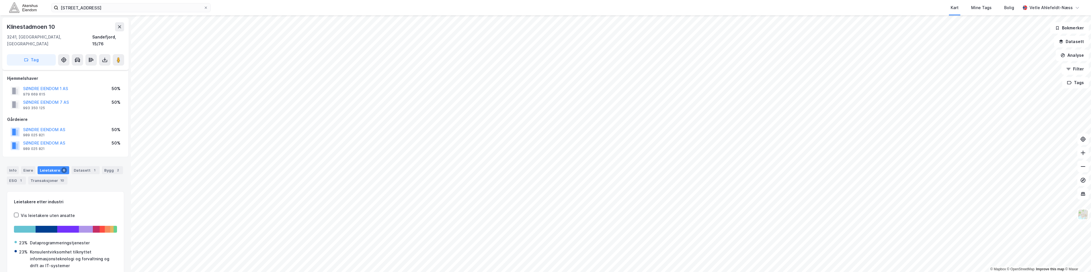
scroll to position [43, 0]
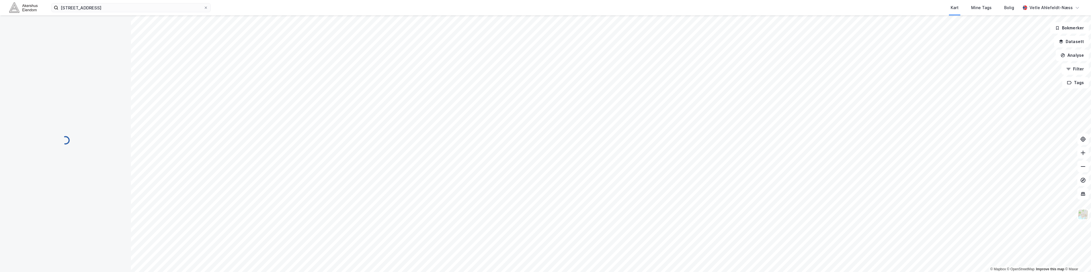
scroll to position [2, 0]
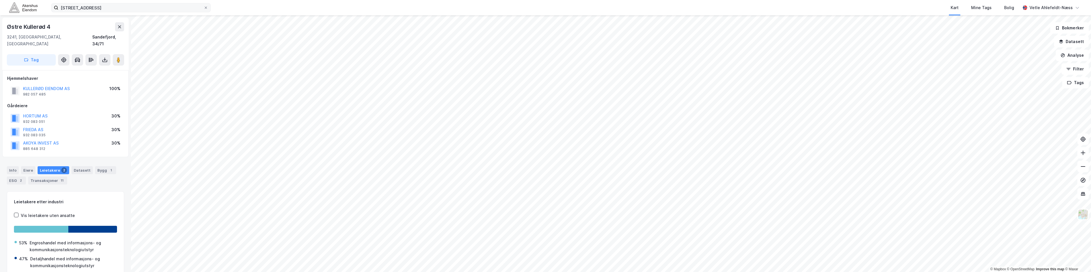
scroll to position [0, 0]
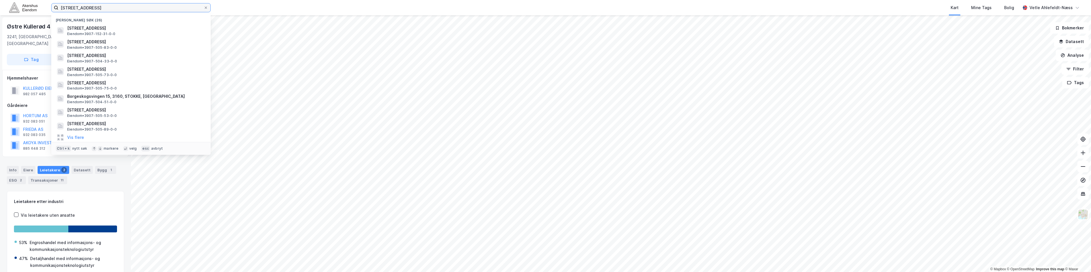
click at [100, 8] on input "[STREET_ADDRESS]" at bounding box center [130, 7] width 145 height 9
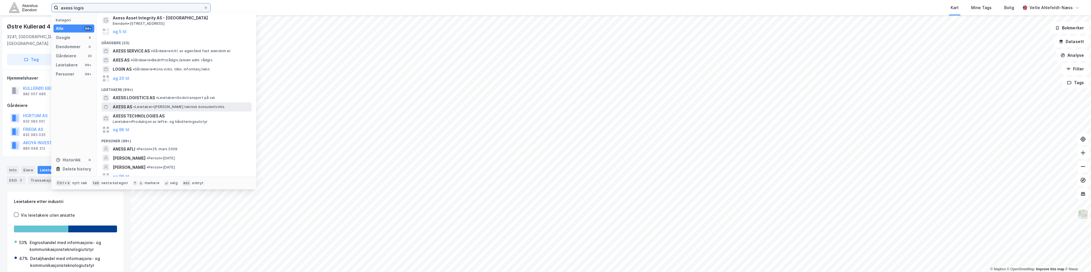
scroll to position [31, 0]
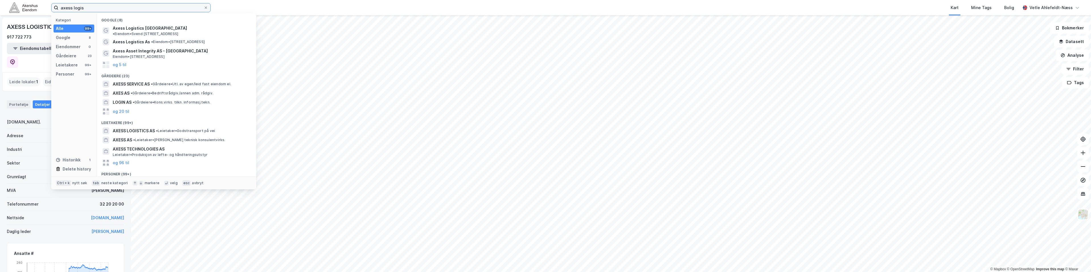
click at [119, 10] on input "axess logis" at bounding box center [130, 7] width 145 height 9
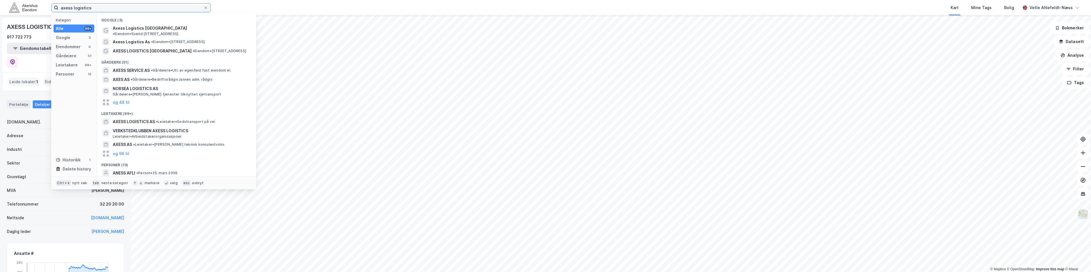
type input "axess logistics"
click at [988, 9] on div "Mine Tags" at bounding box center [981, 7] width 20 height 7
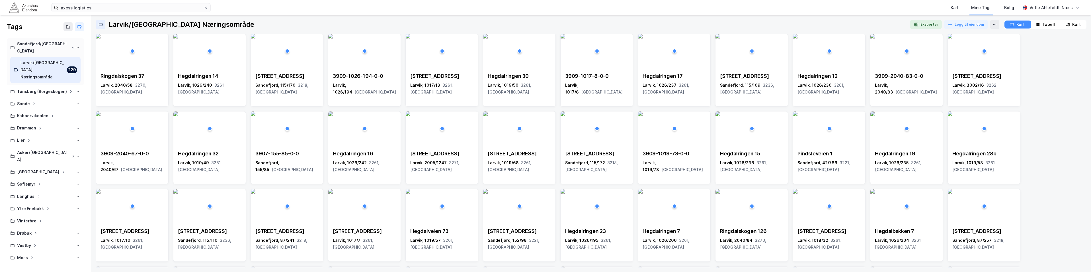
click at [64, 45] on div "Sandefjord/[GEOGRAPHIC_DATA]" at bounding box center [45, 47] width 70 height 14
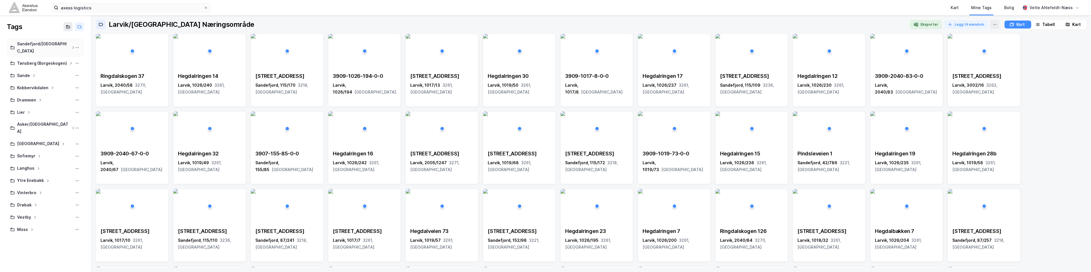
click at [68, 44] on div "Sandefjord/[GEOGRAPHIC_DATA]" at bounding box center [45, 47] width 70 height 14
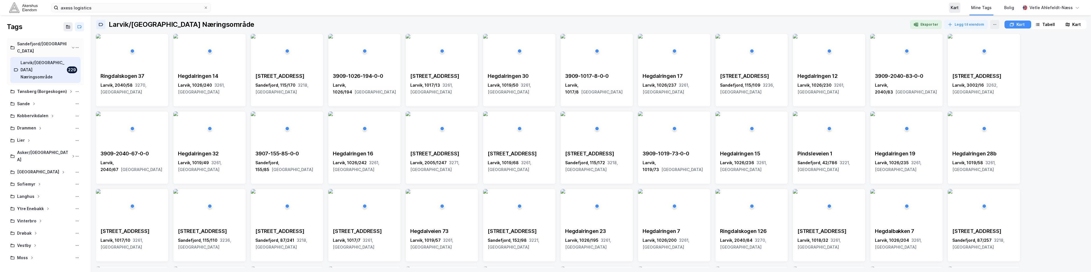
click at [954, 9] on div "Kart" at bounding box center [954, 8] width 11 height 10
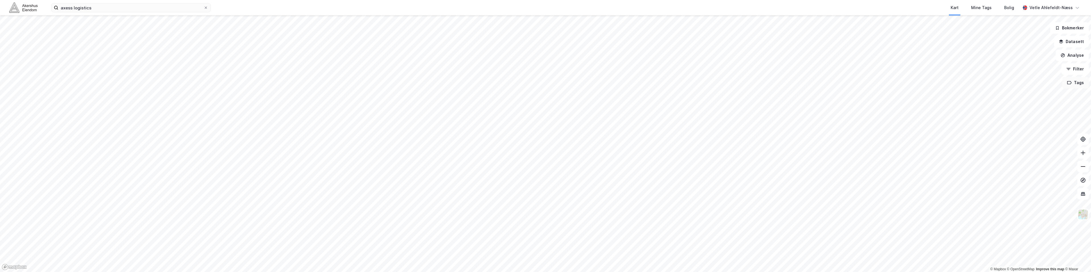
click at [1077, 86] on button "Tags" at bounding box center [1075, 82] width 26 height 11
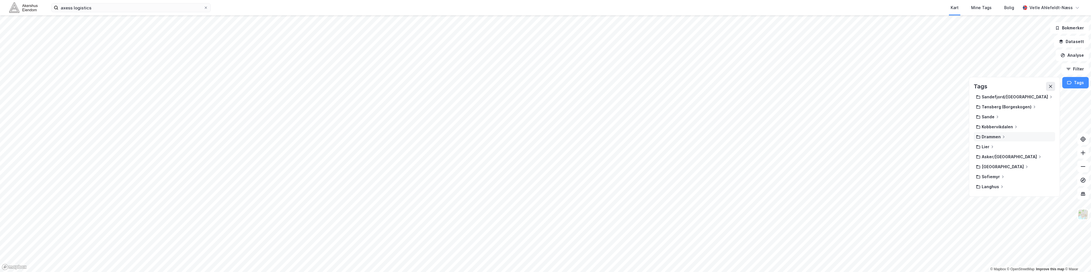
click at [1010, 135] on div "Drammen" at bounding box center [1014, 136] width 77 height 5
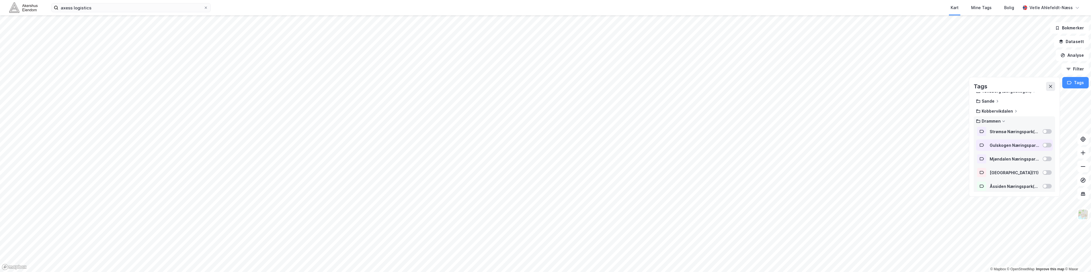
scroll to position [28, 0]
click at [1046, 119] on div at bounding box center [1047, 118] width 9 height 5
click at [1043, 132] on div at bounding box center [1044, 132] width 3 height 3
click at [1044, 138] on div "Gulskogen Næringspark ( 37 )" at bounding box center [1014, 132] width 77 height 11
click at [1044, 135] on div "Gulskogen Næringspark ( 37 )" at bounding box center [1014, 132] width 77 height 11
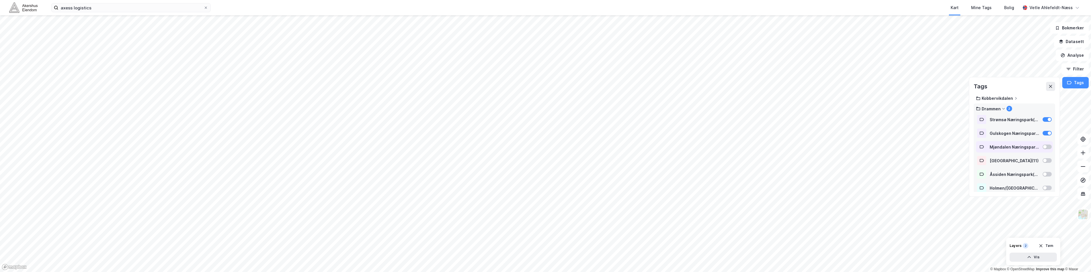
click at [1042, 144] on div "Mjøndalen Næringspark ( 21 )" at bounding box center [1014, 146] width 77 height 11
click at [1044, 161] on div at bounding box center [1047, 160] width 9 height 5
click at [1043, 175] on div at bounding box center [1044, 173] width 3 height 3
click at [1045, 187] on div at bounding box center [1047, 187] width 9 height 5
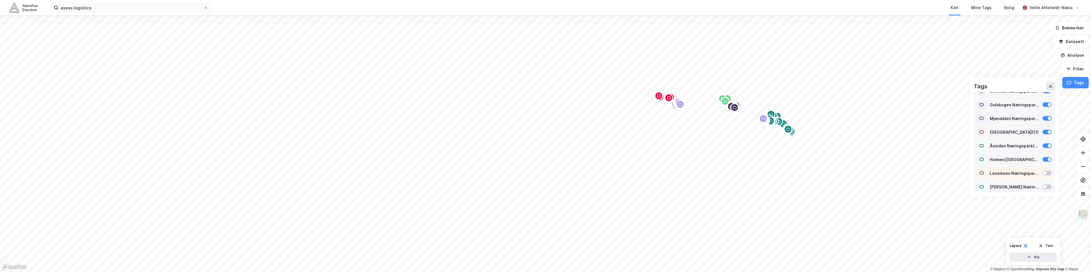
click at [1044, 172] on div at bounding box center [1047, 173] width 9 height 5
click at [1044, 186] on div at bounding box center [1047, 186] width 9 height 5
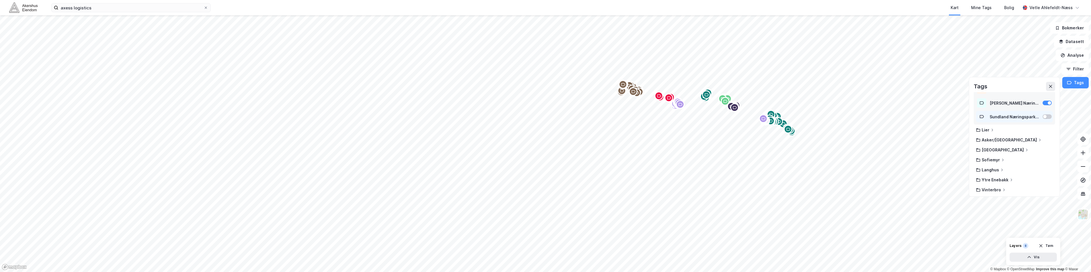
scroll to position [114, 0]
click at [1043, 143] on div at bounding box center [1047, 143] width 9 height 5
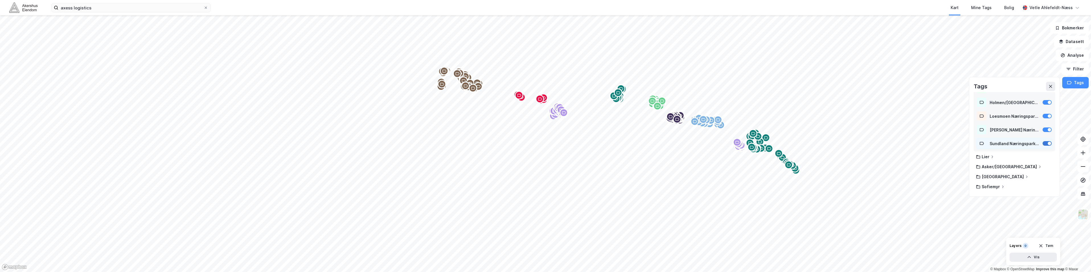
click at [1043, 142] on div at bounding box center [1047, 143] width 9 height 5
click at [1048, 130] on div at bounding box center [1049, 129] width 3 height 3
click at [1048, 116] on div at bounding box center [1049, 115] width 3 height 3
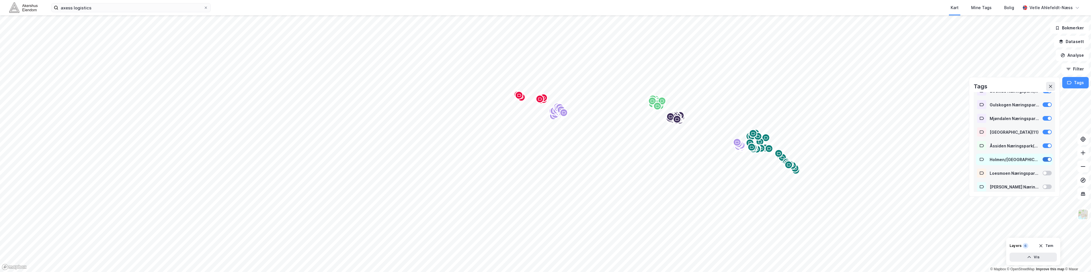
click at [1044, 160] on div at bounding box center [1047, 159] width 9 height 5
click at [1048, 145] on div at bounding box center [1049, 145] width 3 height 3
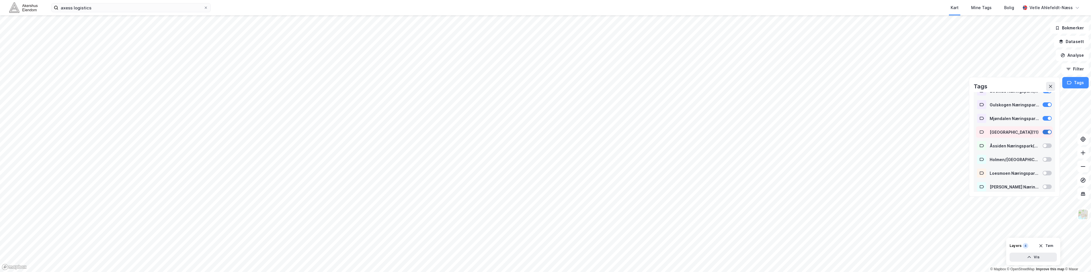
click at [1043, 130] on div at bounding box center [1047, 132] width 9 height 5
click at [1043, 120] on div at bounding box center [1047, 118] width 9 height 5
click at [1048, 161] on div at bounding box center [1049, 161] width 3 height 3
click at [1048, 148] on div at bounding box center [1049, 147] width 3 height 3
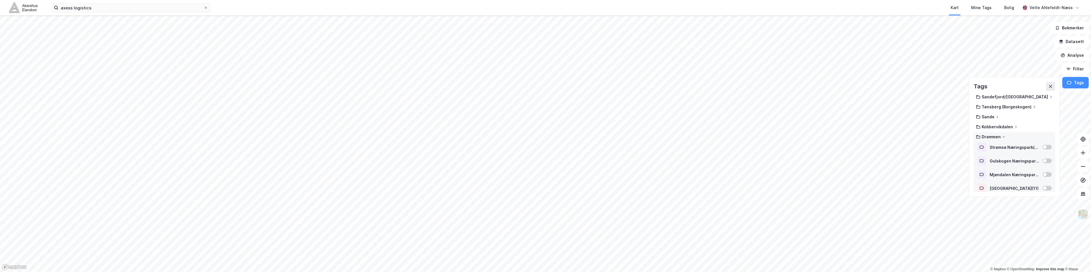
click at [994, 138] on div "Drammen" at bounding box center [991, 136] width 19 height 5
click at [999, 167] on div "[GEOGRAPHIC_DATA]" at bounding box center [1014, 166] width 77 height 5
click at [1043, 121] on div at bounding box center [1044, 119] width 3 height 3
click at [1043, 121] on div at bounding box center [1047, 120] width 9 height 5
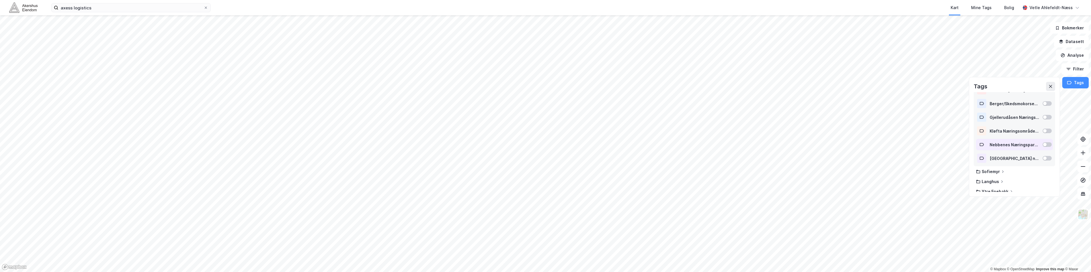
scroll to position [85, 0]
click at [1025, 110] on icon at bounding box center [1026, 109] width 3 height 3
click at [1030, 98] on div "Sandefjord/[GEOGRAPHIC_DATA]" at bounding box center [1014, 96] width 77 height 5
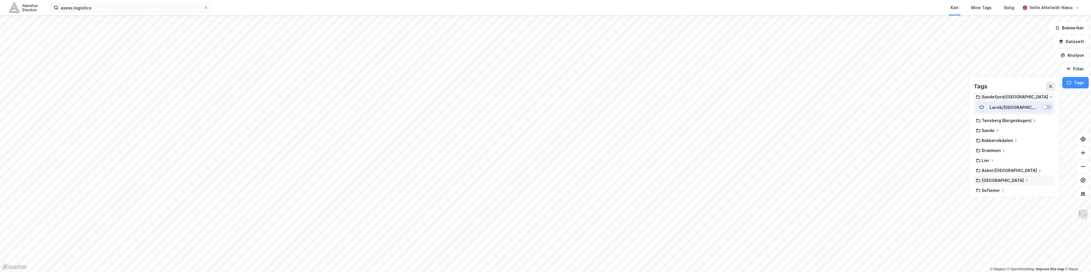
click at [1043, 107] on div at bounding box center [1044, 106] width 3 height 3
drag, startPoint x: 580, startPoint y: 96, endPoint x: 540, endPoint y: 212, distance: 122.9
click at [558, 150] on div "Map marker" at bounding box center [562, 145] width 9 height 9
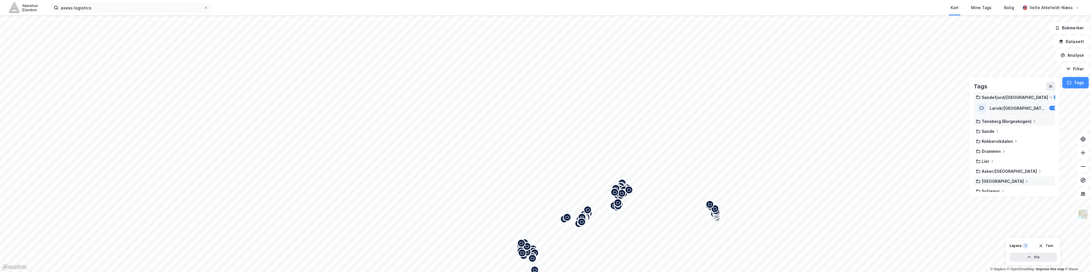
click at [1031, 118] on div "Tønsberg (Borgeskogen)" at bounding box center [1018, 120] width 88 height 9
click at [1034, 122] on icon at bounding box center [1034, 121] width 1 height 3
click at [1049, 132] on div at bounding box center [1053, 131] width 9 height 5
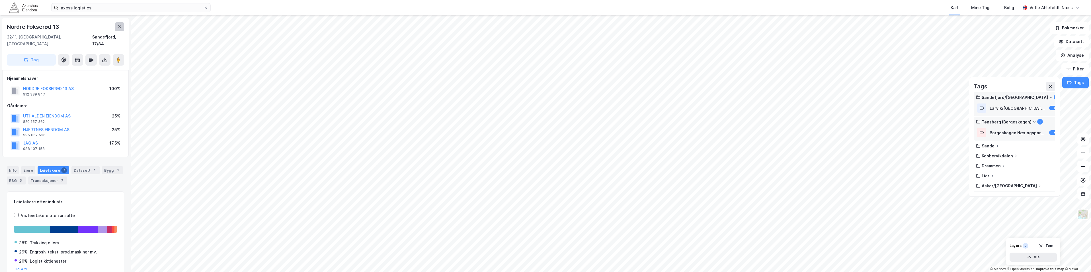
click at [122, 29] on icon at bounding box center [119, 26] width 5 height 5
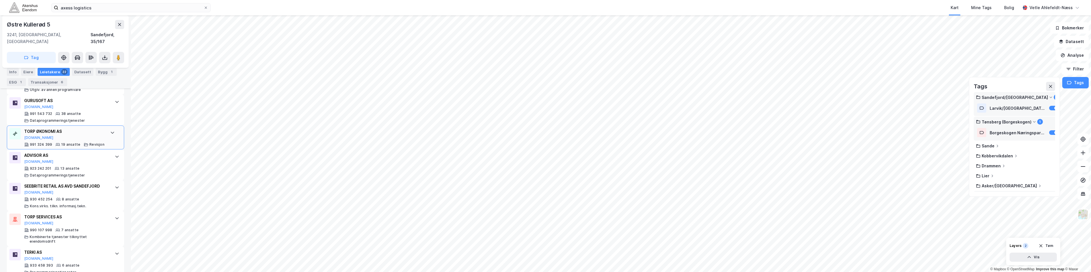
scroll to position [319, 0]
click at [118, 28] on button at bounding box center [119, 24] width 9 height 9
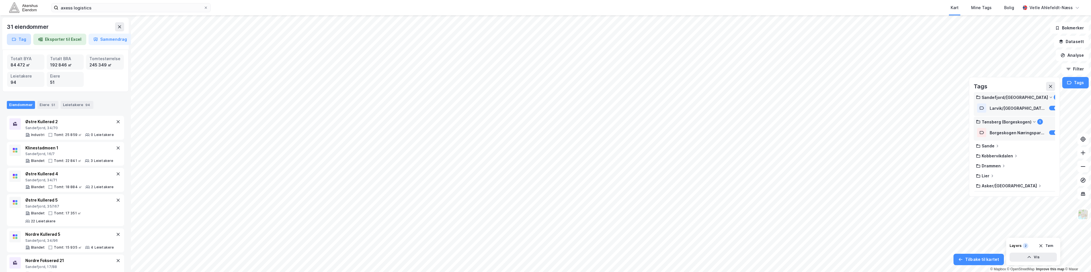
click at [20, 37] on button "Tag" at bounding box center [19, 39] width 24 height 11
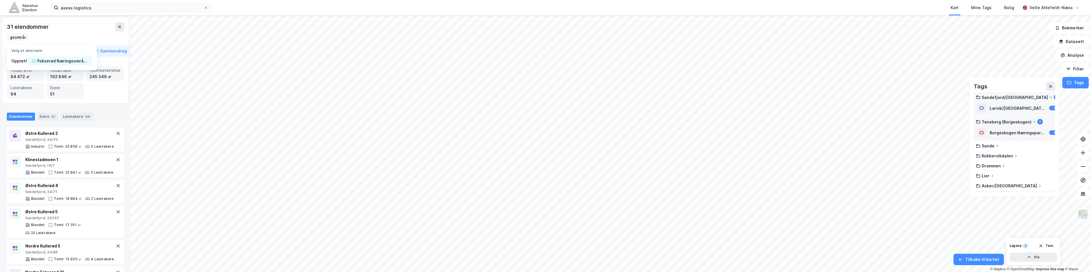
scroll to position [0, 34]
type input "Fokserød Næringsområde"
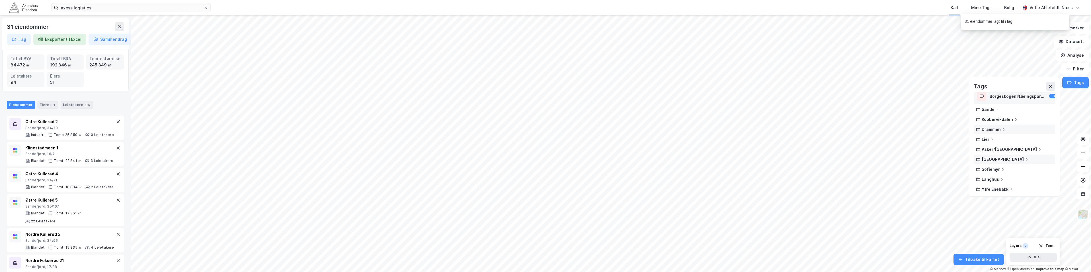
scroll to position [57, 0]
click at [993, 4] on div "Mine Tags" at bounding box center [981, 8] width 24 height 10
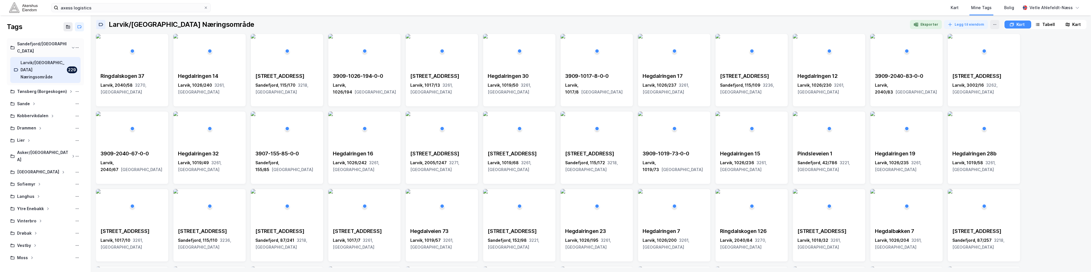
click at [42, 43] on div "Sandefjord/[GEOGRAPHIC_DATA]" at bounding box center [43, 47] width 52 height 14
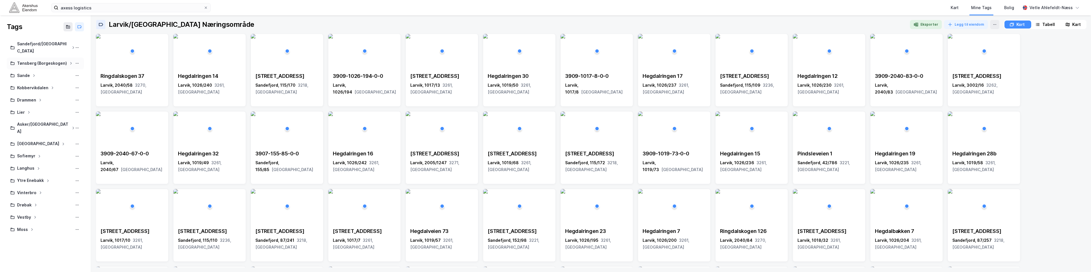
click at [49, 60] on div "Tønsberg (Borgeskogen)" at bounding box center [42, 63] width 50 height 7
click at [956, 6] on div "Kart" at bounding box center [955, 7] width 8 height 7
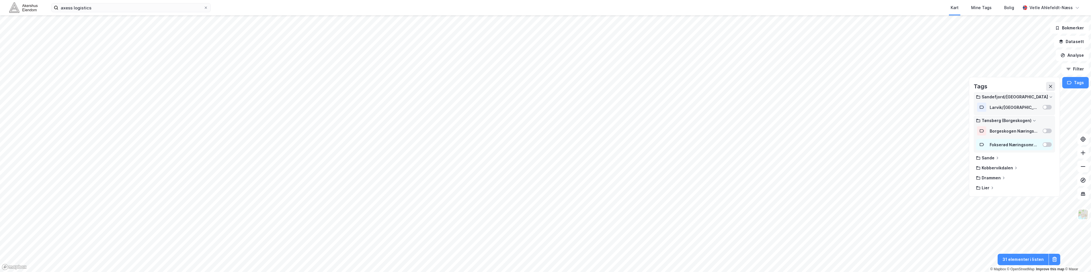
click at [1045, 143] on div at bounding box center [1047, 144] width 9 height 5
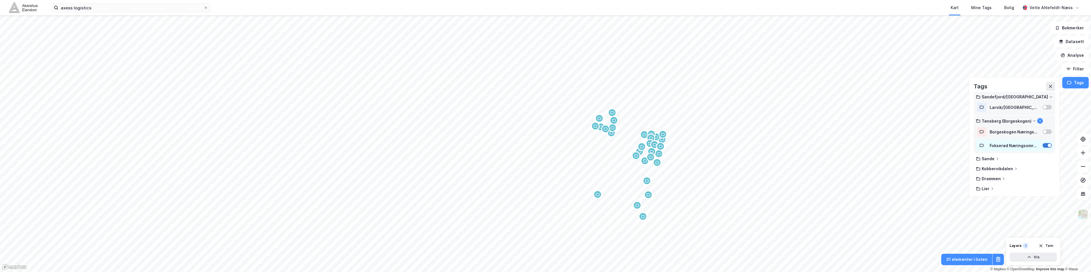
click at [1048, 143] on div at bounding box center [1049, 144] width 3 height 3
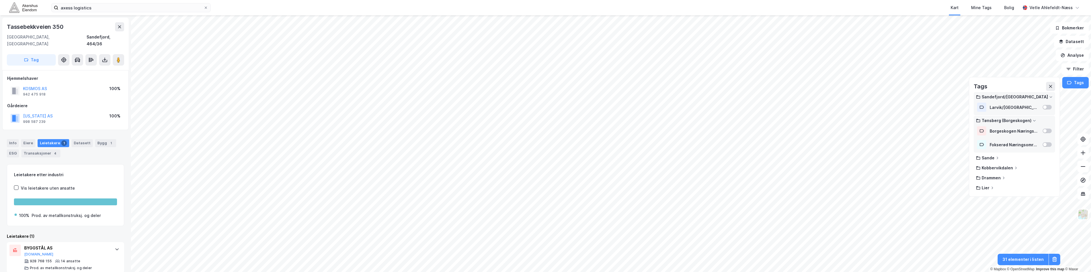
scroll to position [1, 0]
click at [119, 22] on button at bounding box center [119, 25] width 9 height 9
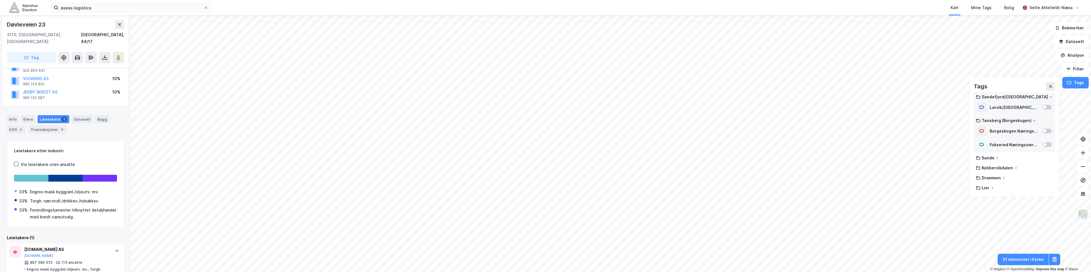
scroll to position [67, 0]
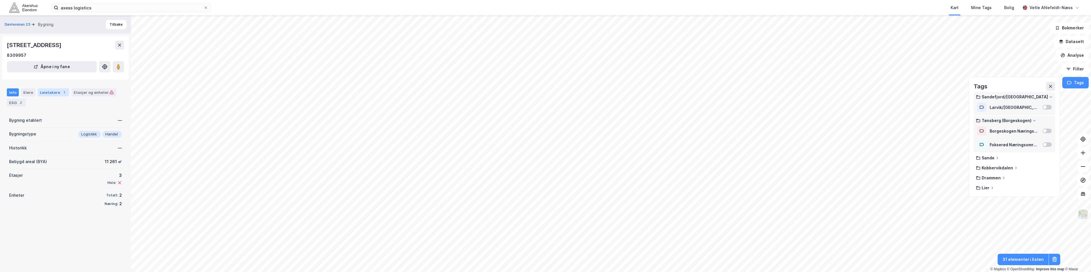
click at [53, 89] on div "Leietakere 1" at bounding box center [54, 92] width 32 height 8
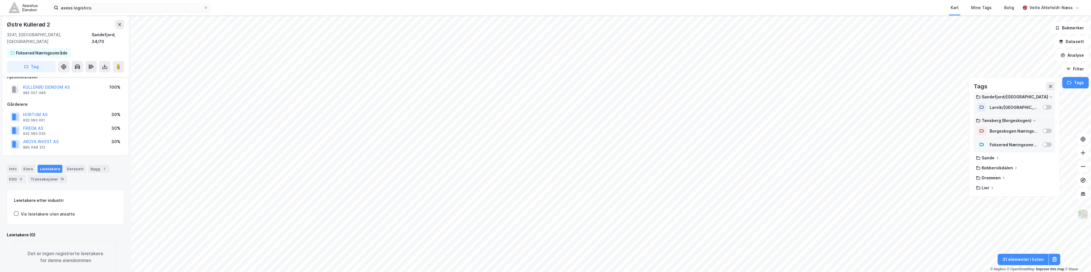
scroll to position [19, 0]
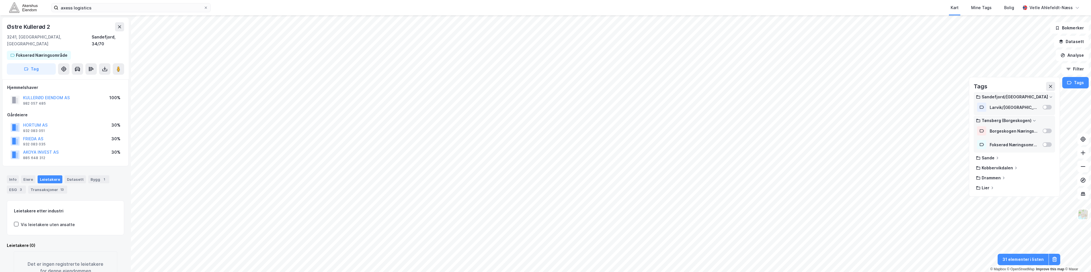
scroll to position [1, 0]
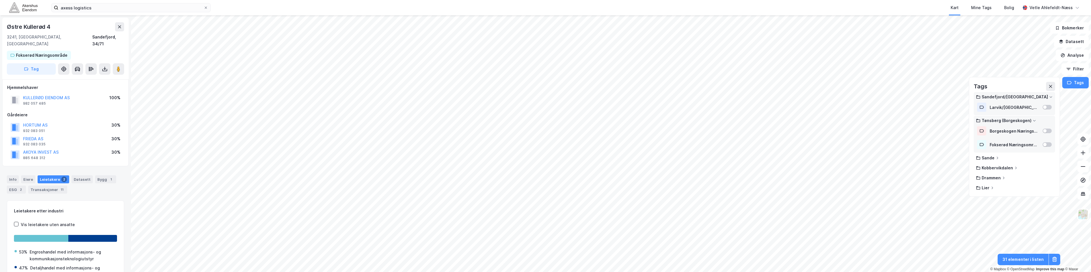
scroll to position [1, 0]
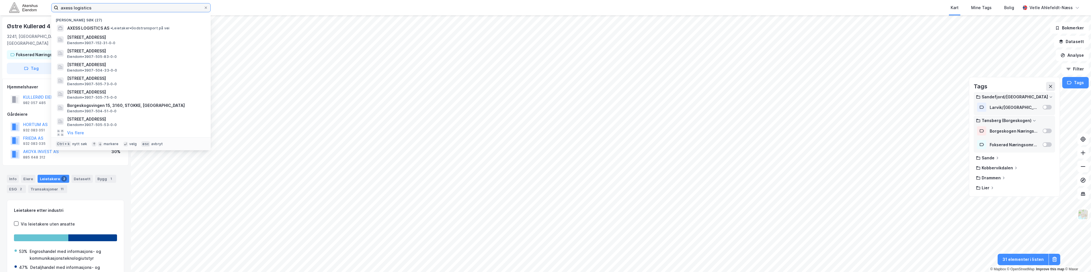
click at [150, 7] on input "axess logistics" at bounding box center [130, 7] width 145 height 9
paste input "Dyrskuevegen 15"
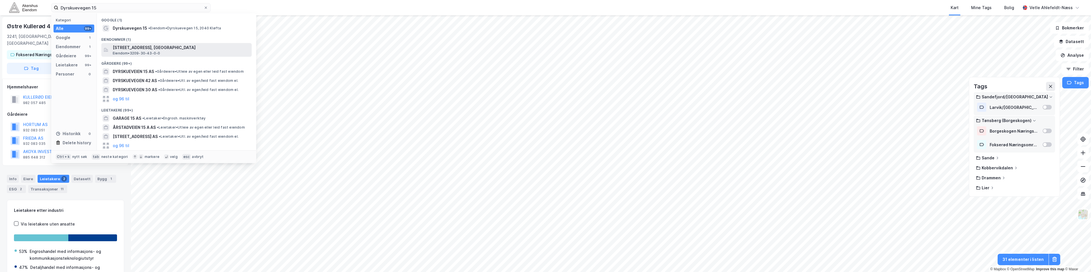
click at [183, 52] on div "[STREET_ADDRESS], ULLENSAKER Eiendom • 3209-30-43-0-0" at bounding box center [182, 49] width 138 height 11
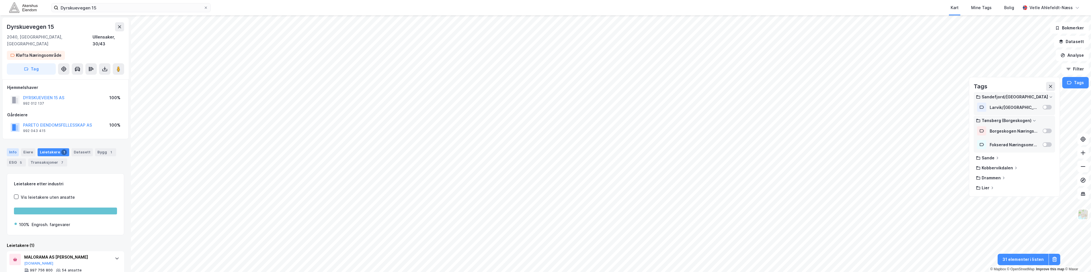
click at [9, 148] on div "Info" at bounding box center [13, 152] width 12 height 8
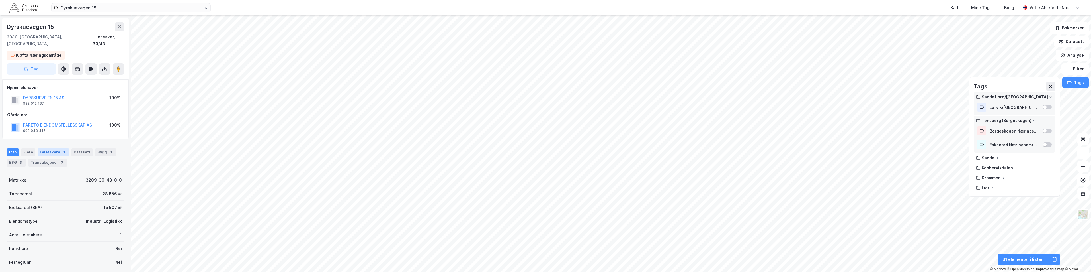
click at [48, 148] on div "Leietakere 1" at bounding box center [54, 152] width 32 height 8
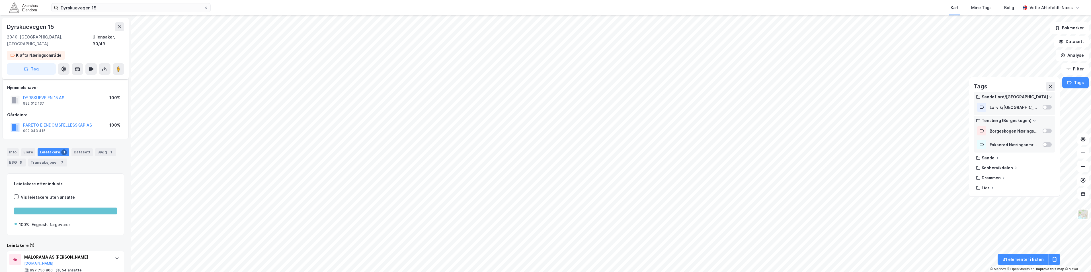
scroll to position [10, 0]
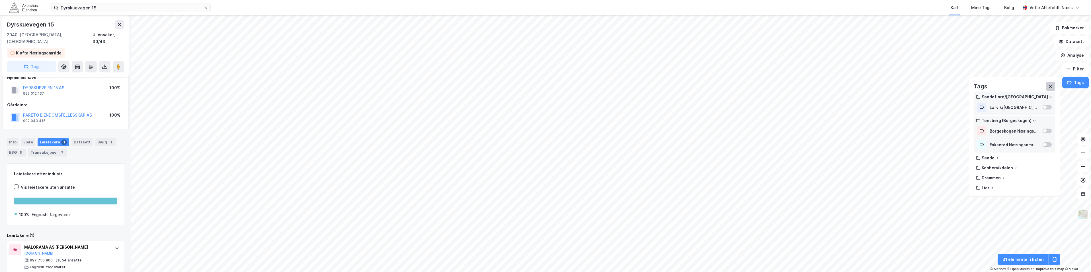
click at [1051, 88] on icon at bounding box center [1050, 86] width 5 height 5
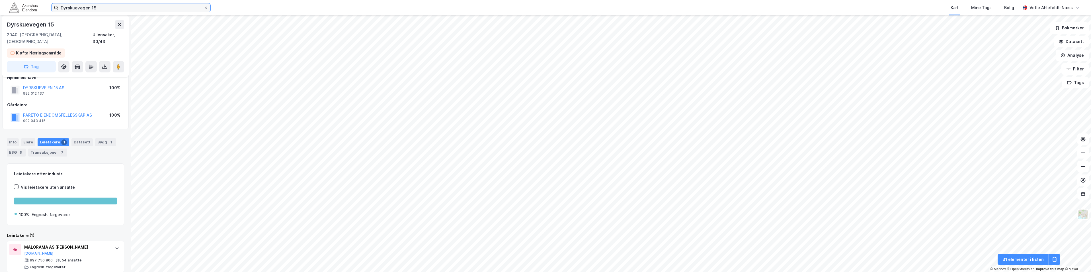
click at [117, 6] on input "Dyrskuevegen 15" at bounding box center [130, 7] width 145 height 9
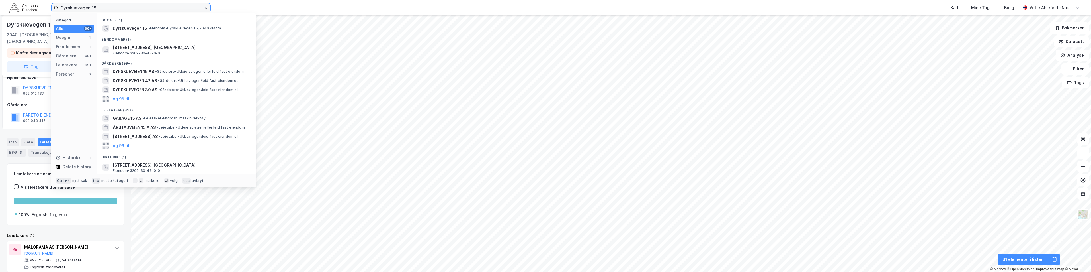
click at [117, 6] on input "Dyrskuevegen 15" at bounding box center [130, 7] width 145 height 9
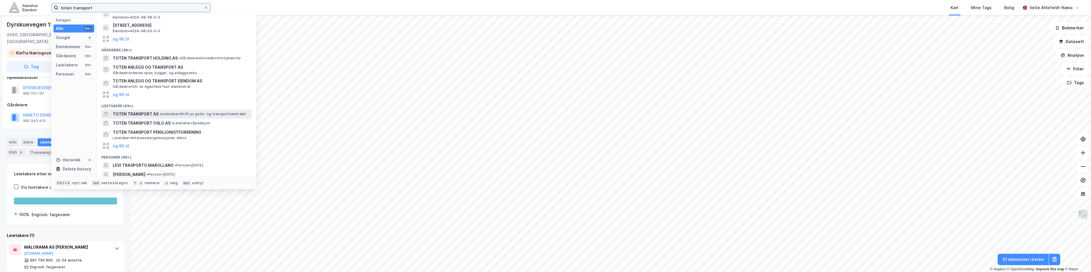
scroll to position [102, 0]
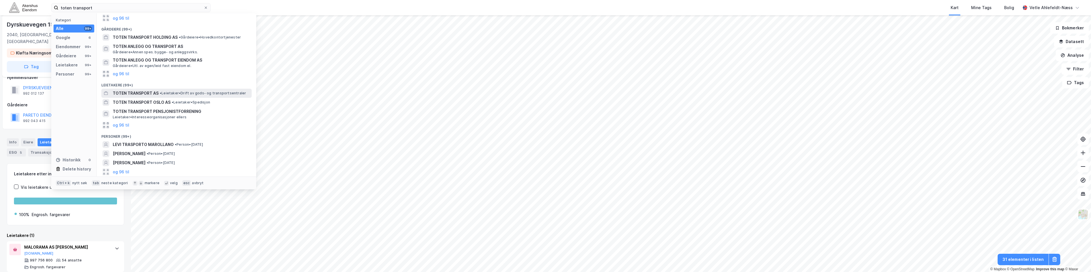
click at [196, 92] on span "• Leietaker • Drift av gods- og transportsentraler" at bounding box center [203, 93] width 86 height 5
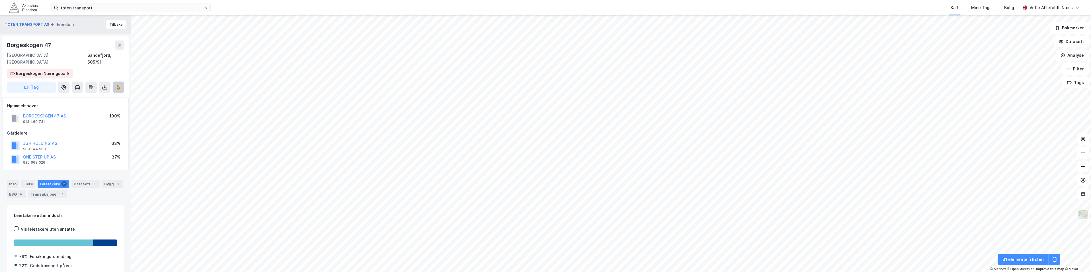
click at [121, 81] on button at bounding box center [118, 86] width 11 height 11
click at [110, 9] on input "toten transport" at bounding box center [130, 7] width 145 height 9
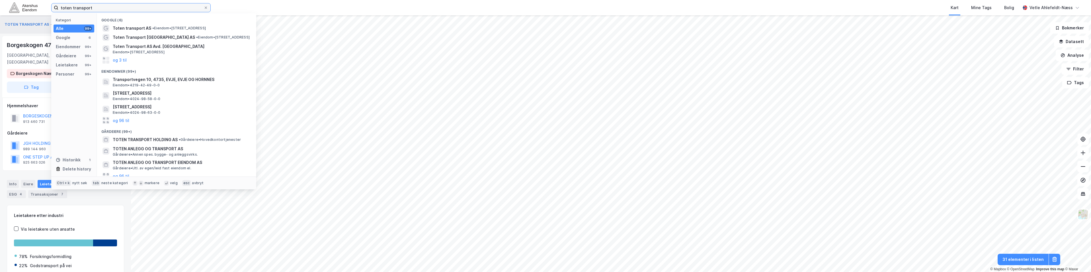
click at [110, 9] on input "toten transport" at bounding box center [130, 7] width 145 height 9
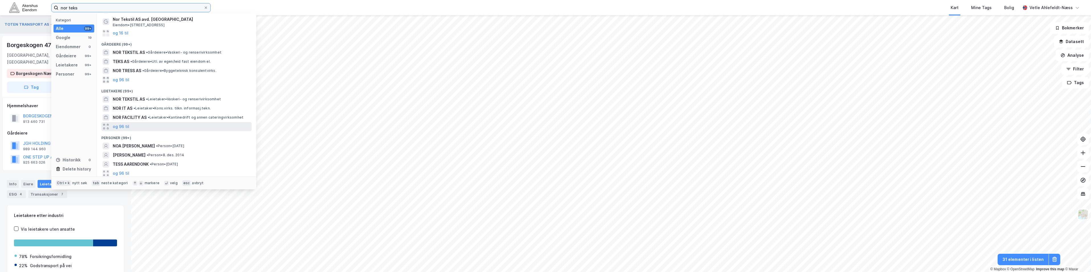
scroll to position [28, 0]
type input "nor teks"
